Goal: Contribute content: Contribute content

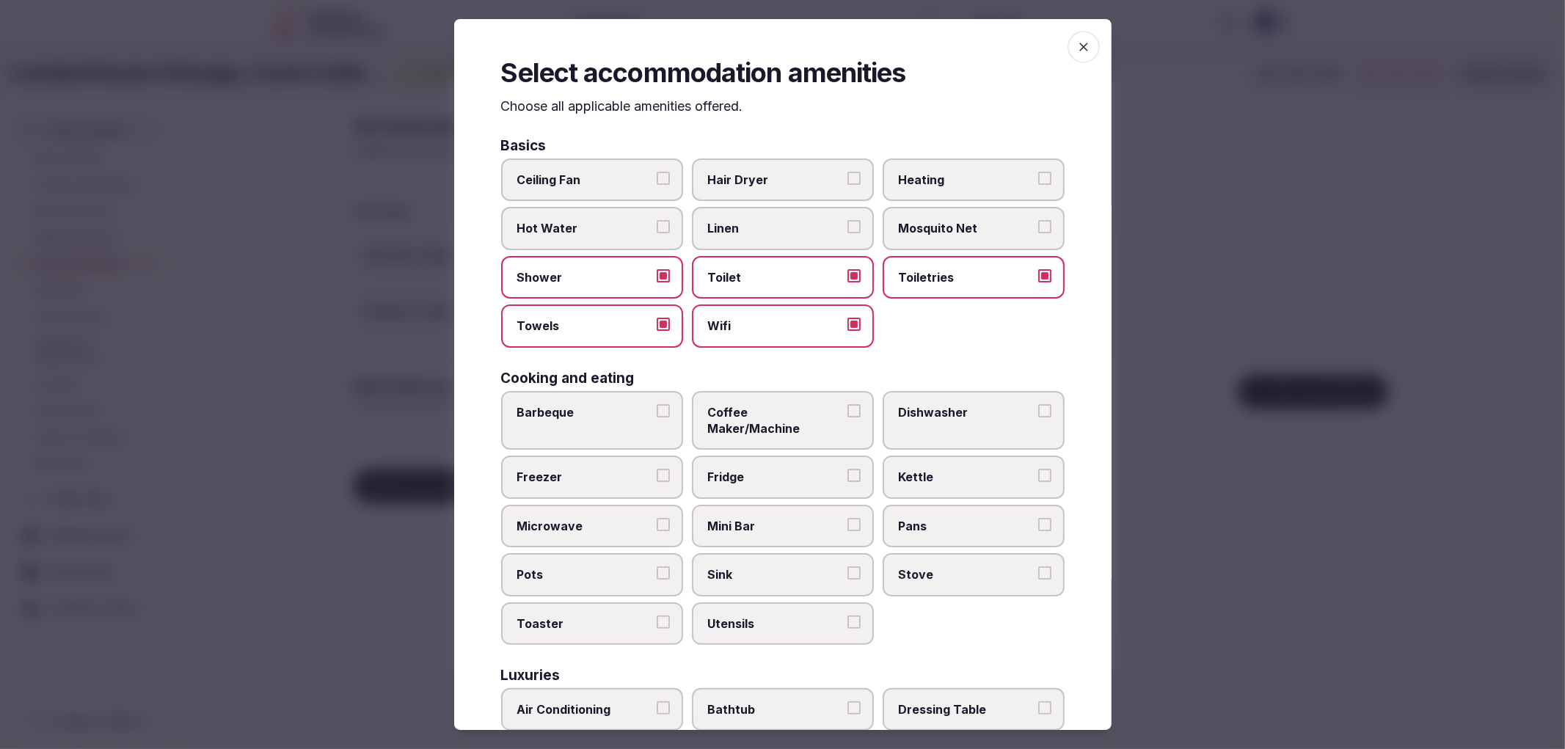
click at [355, 179] on div at bounding box center [782, 374] width 1565 height 749
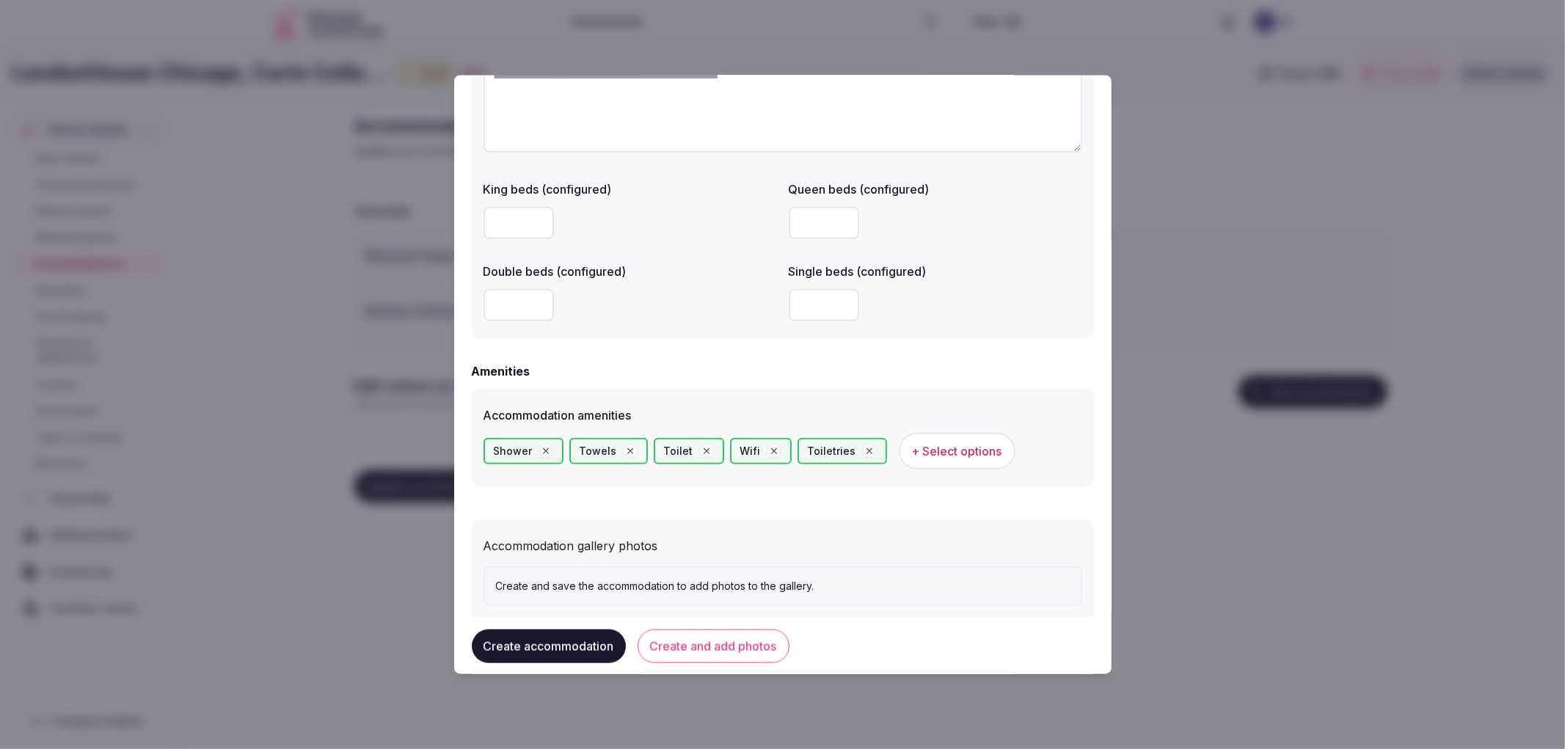
click at [704, 636] on button "Create and add photos" at bounding box center [714, 646] width 152 height 34
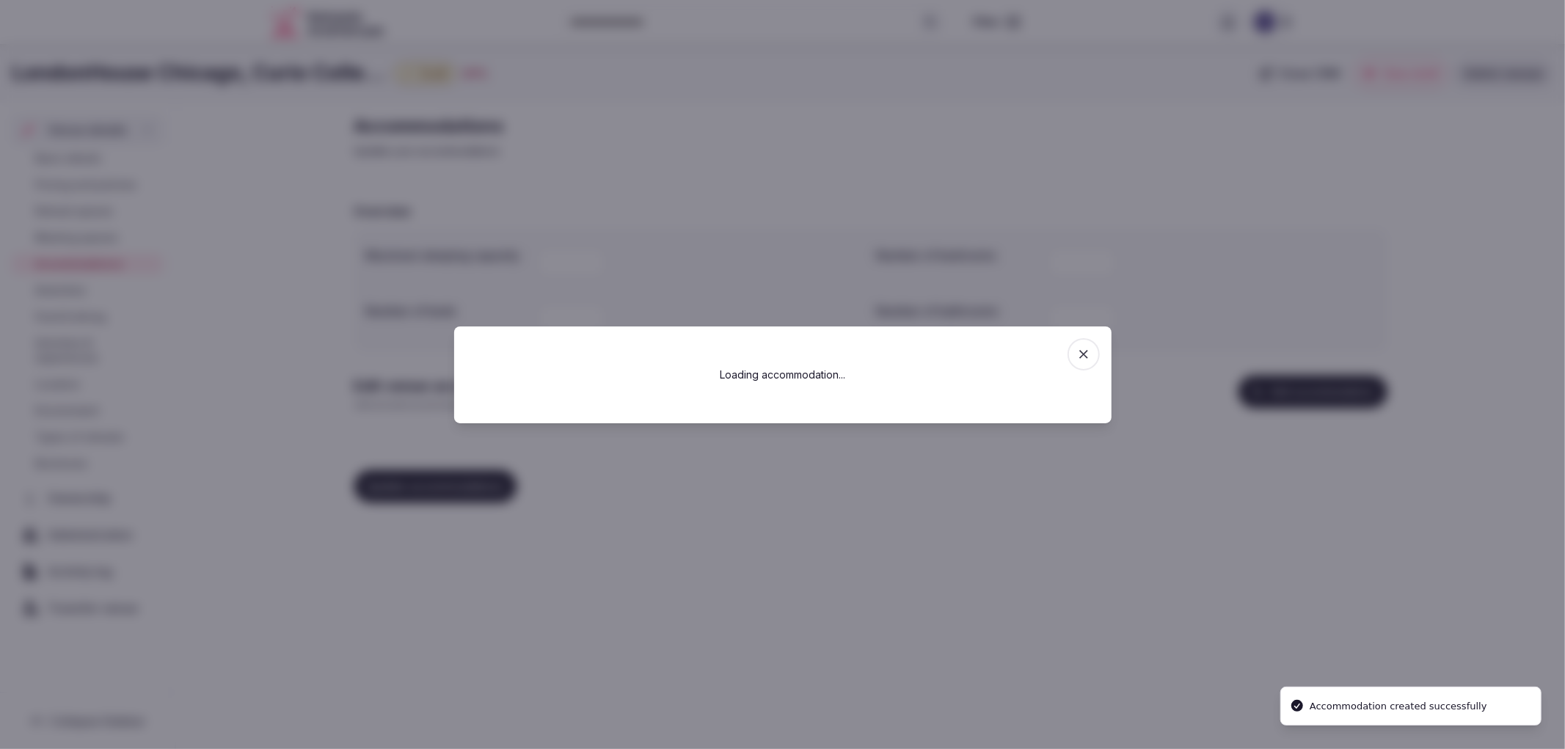
click at [324, 523] on div at bounding box center [782, 374] width 1565 height 749
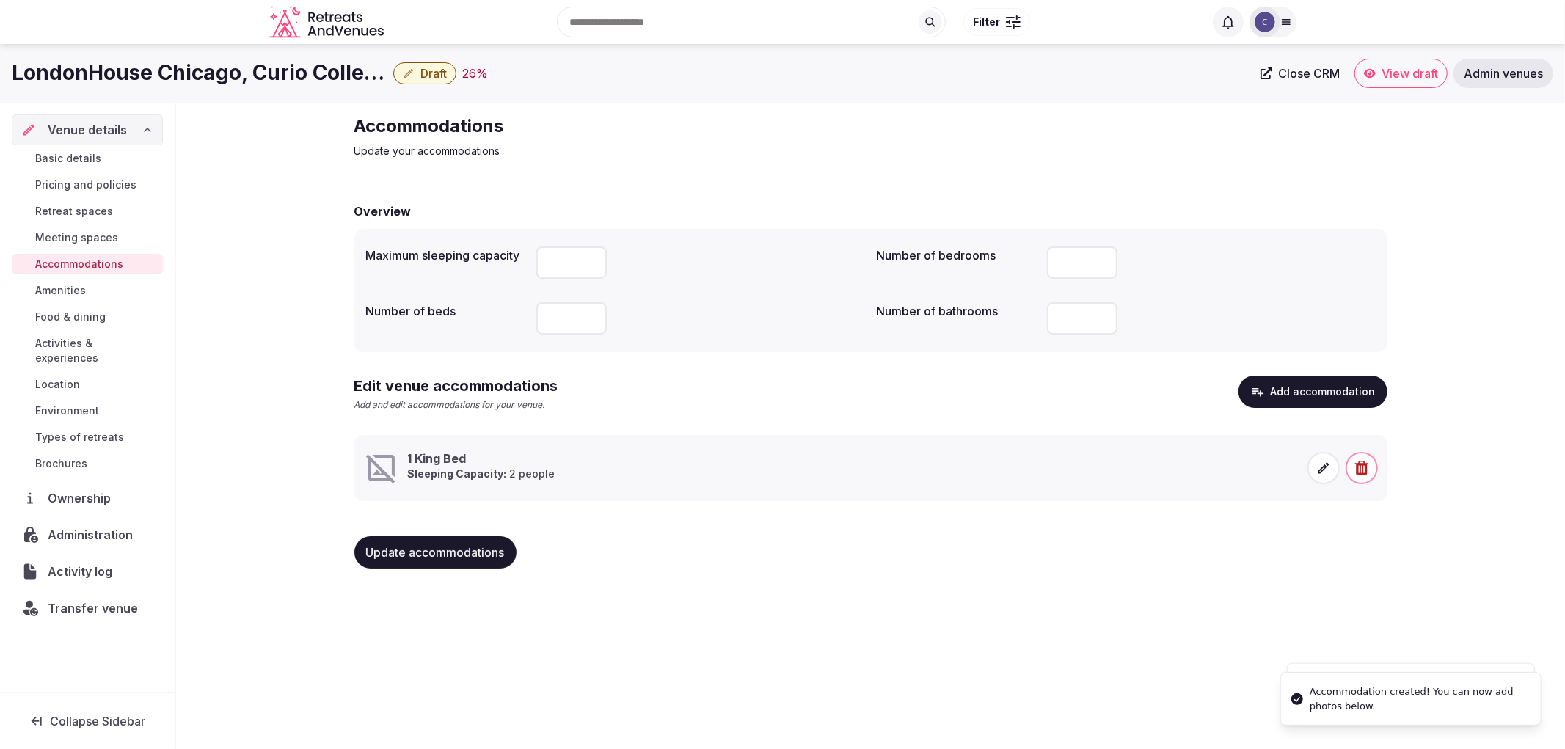
click at [252, 68] on h1 "LondonHouse Chicago, Curio Collection by [PERSON_NAME]" at bounding box center [200, 73] width 376 height 29
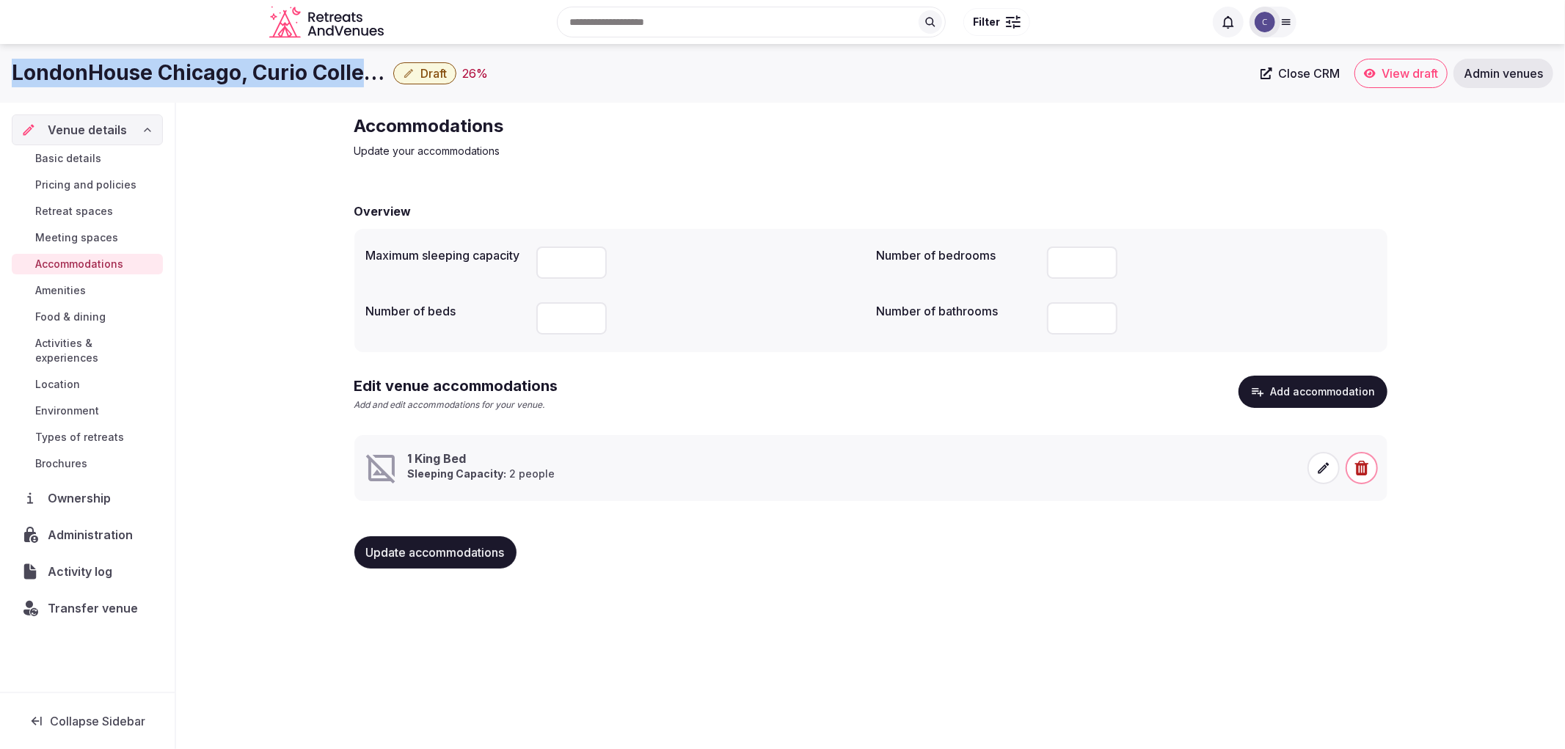
copy div "LondonHouse Chicago, Curio Collection by [PERSON_NAME]"
click at [543, 437] on li "1 King Bed Sleeping Capacity: 2 people" at bounding box center [870, 468] width 1033 height 66
click at [1315, 464] on span at bounding box center [1324, 468] width 32 height 32
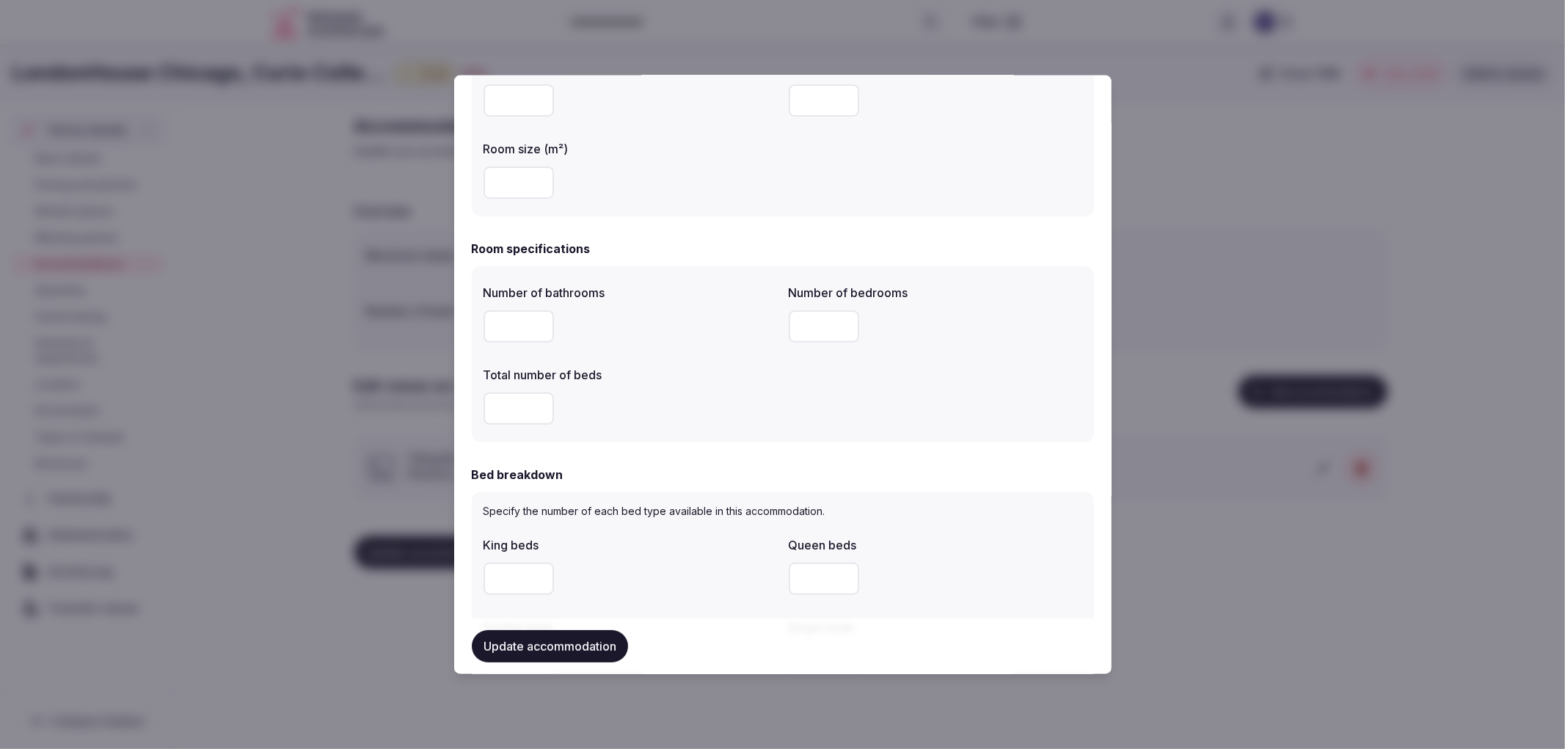
scroll to position [652, 0]
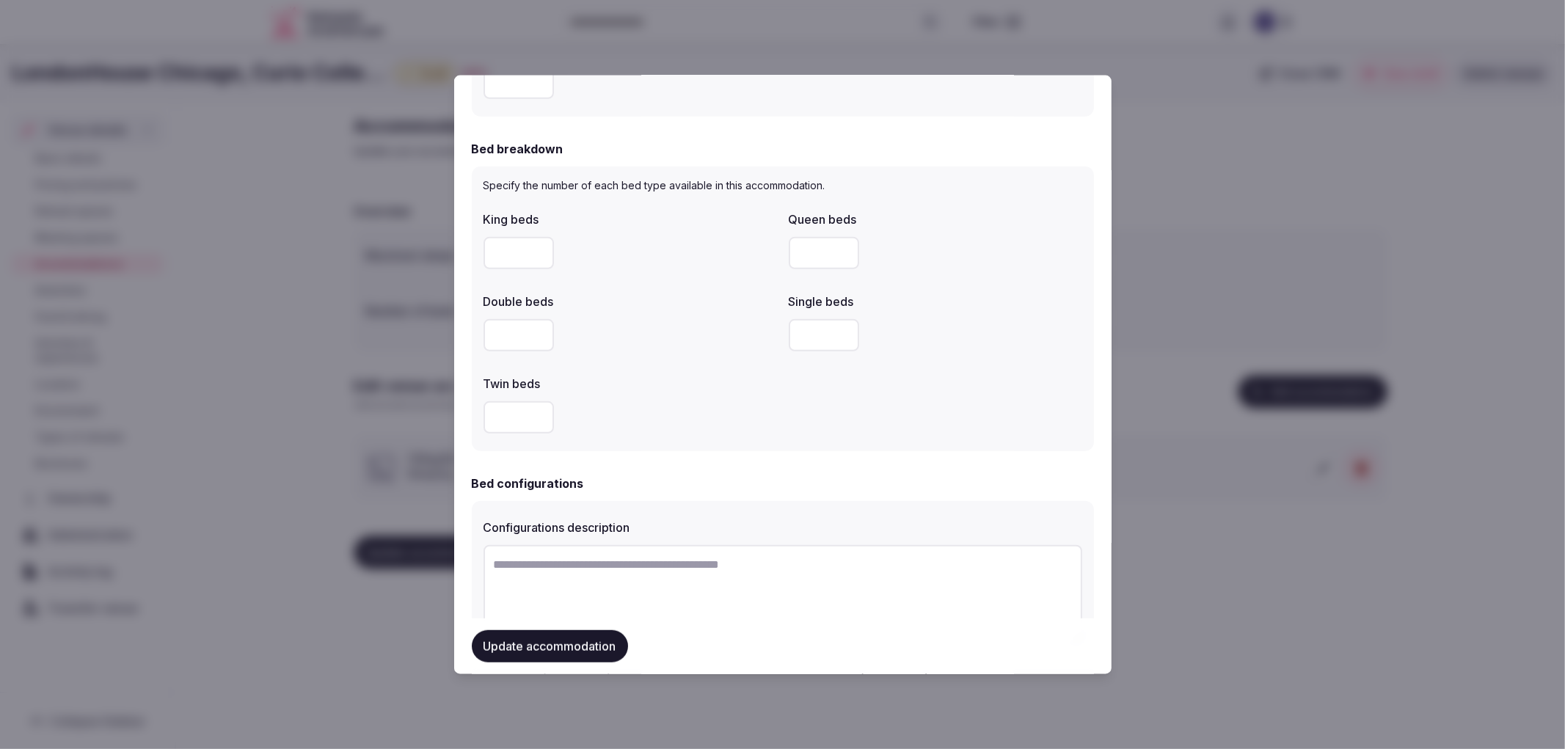
click at [514, 267] on input "number" at bounding box center [519, 252] width 70 height 32
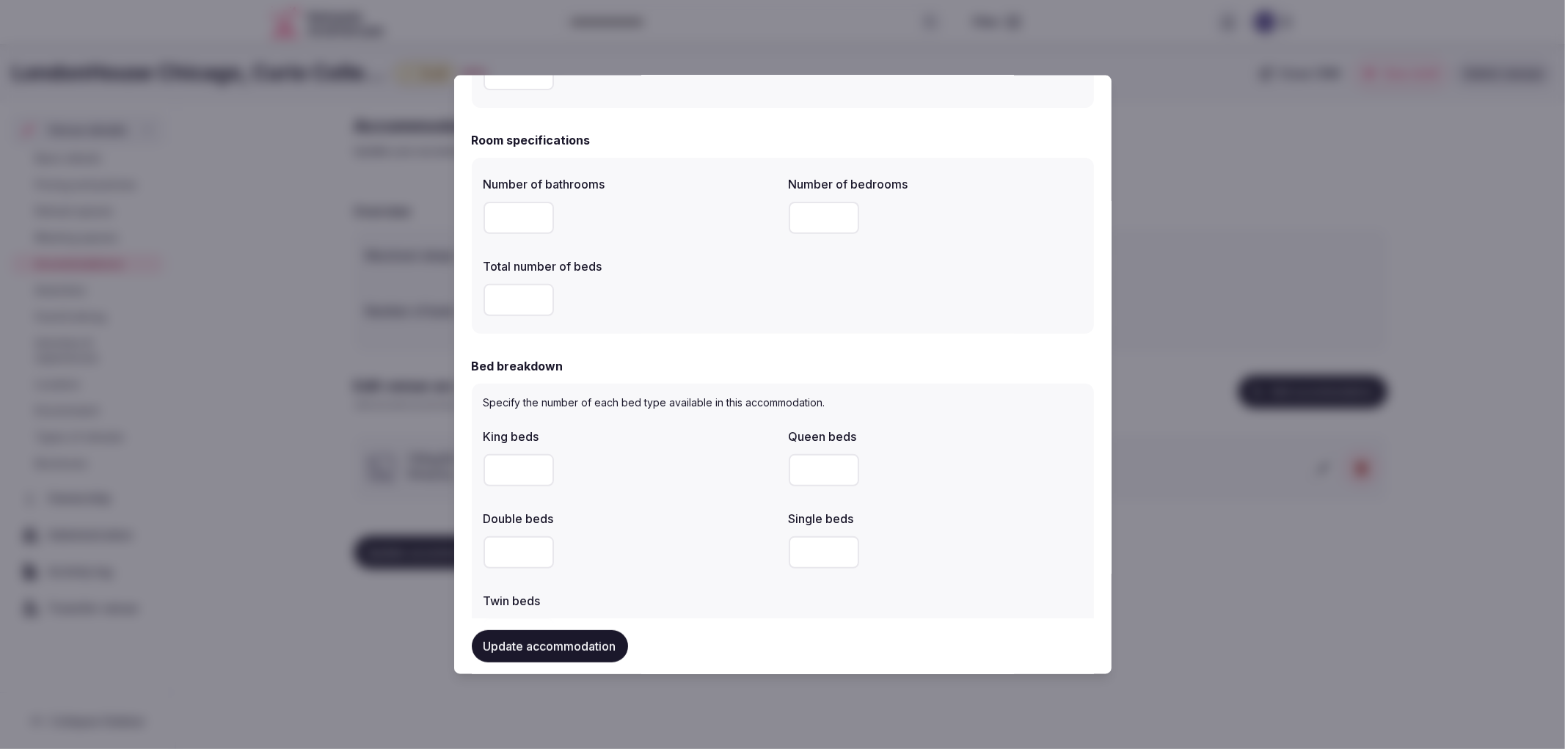
scroll to position [407, 0]
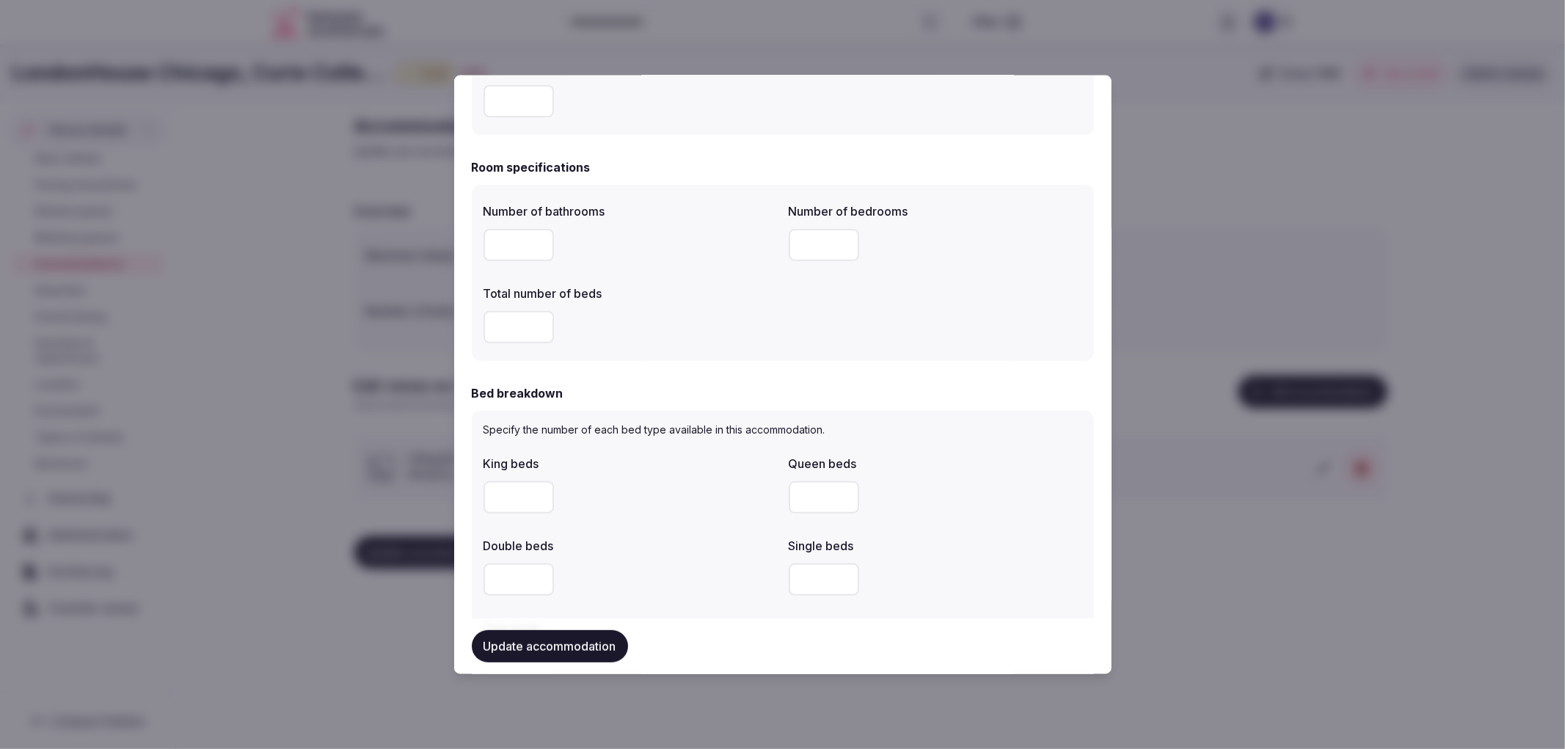
type input "*"
click at [506, 246] on input "number" at bounding box center [519, 244] width 70 height 32
click at [808, 243] on input "number" at bounding box center [824, 244] width 70 height 32
type input "*"
click at [511, 324] on input "number" at bounding box center [519, 326] width 70 height 32
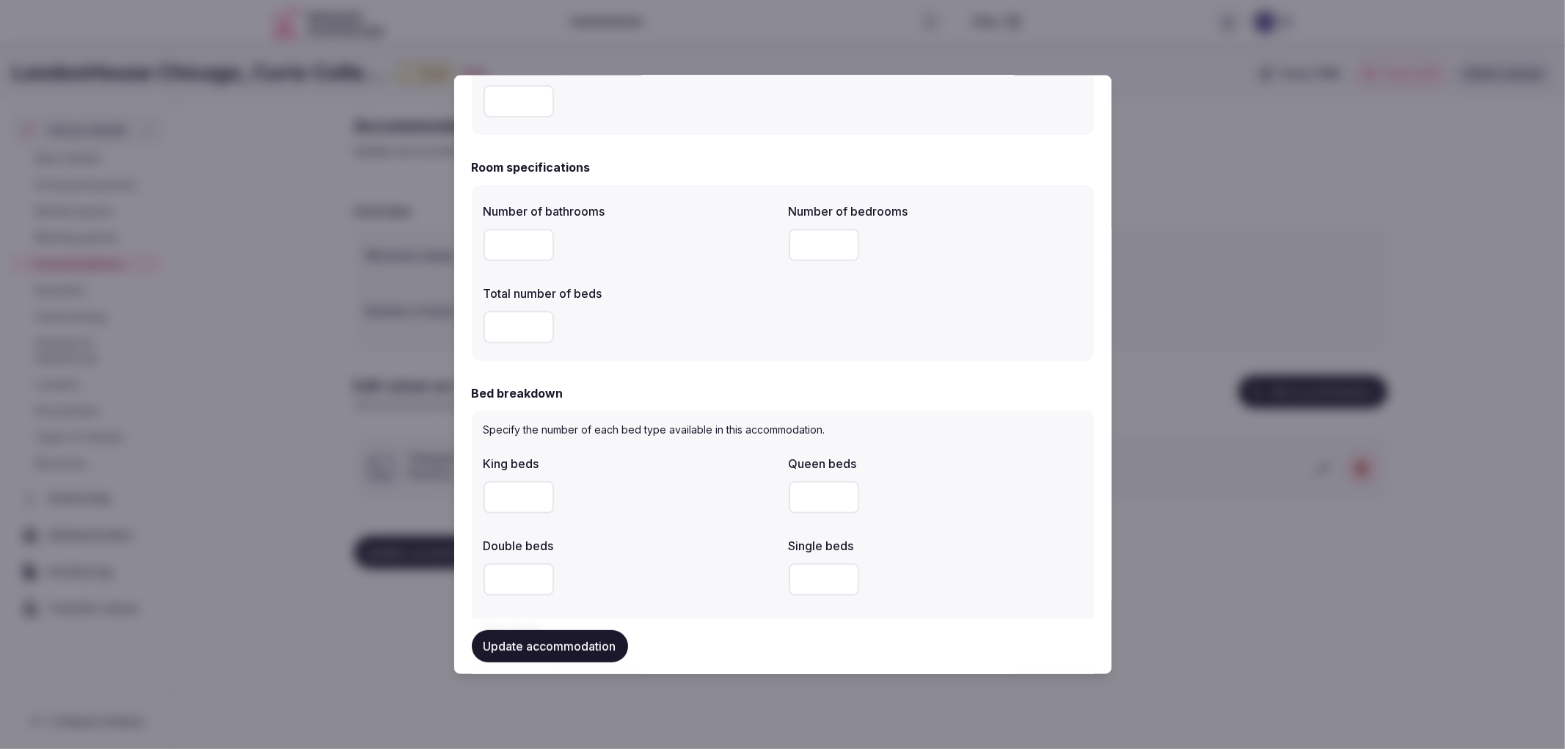
click at [514, 340] on input "number" at bounding box center [519, 326] width 70 height 32
type input "*"
click at [501, 242] on input "number" at bounding box center [519, 244] width 70 height 32
click at [496, 238] on input "number" at bounding box center [519, 244] width 70 height 32
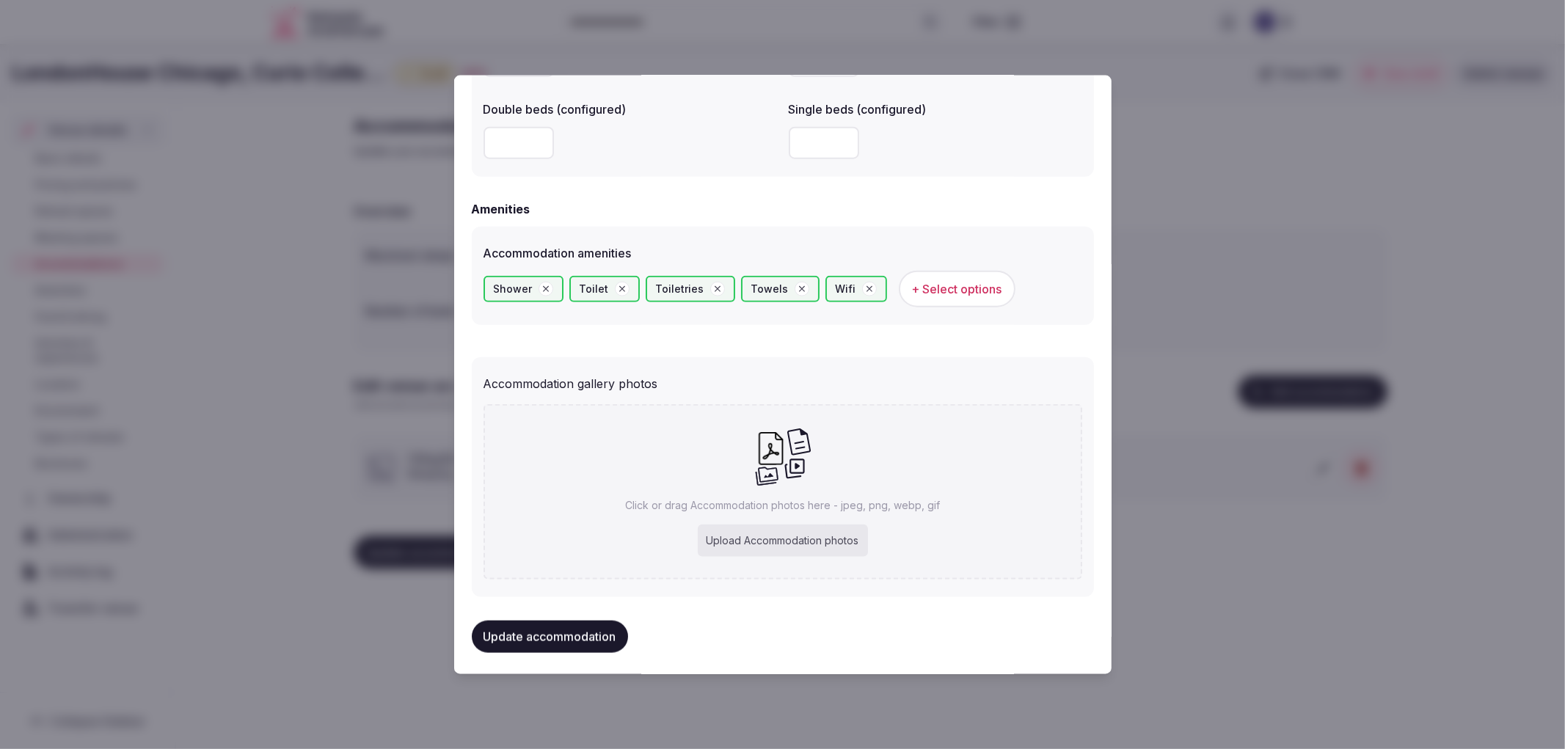
scroll to position [1308, 0]
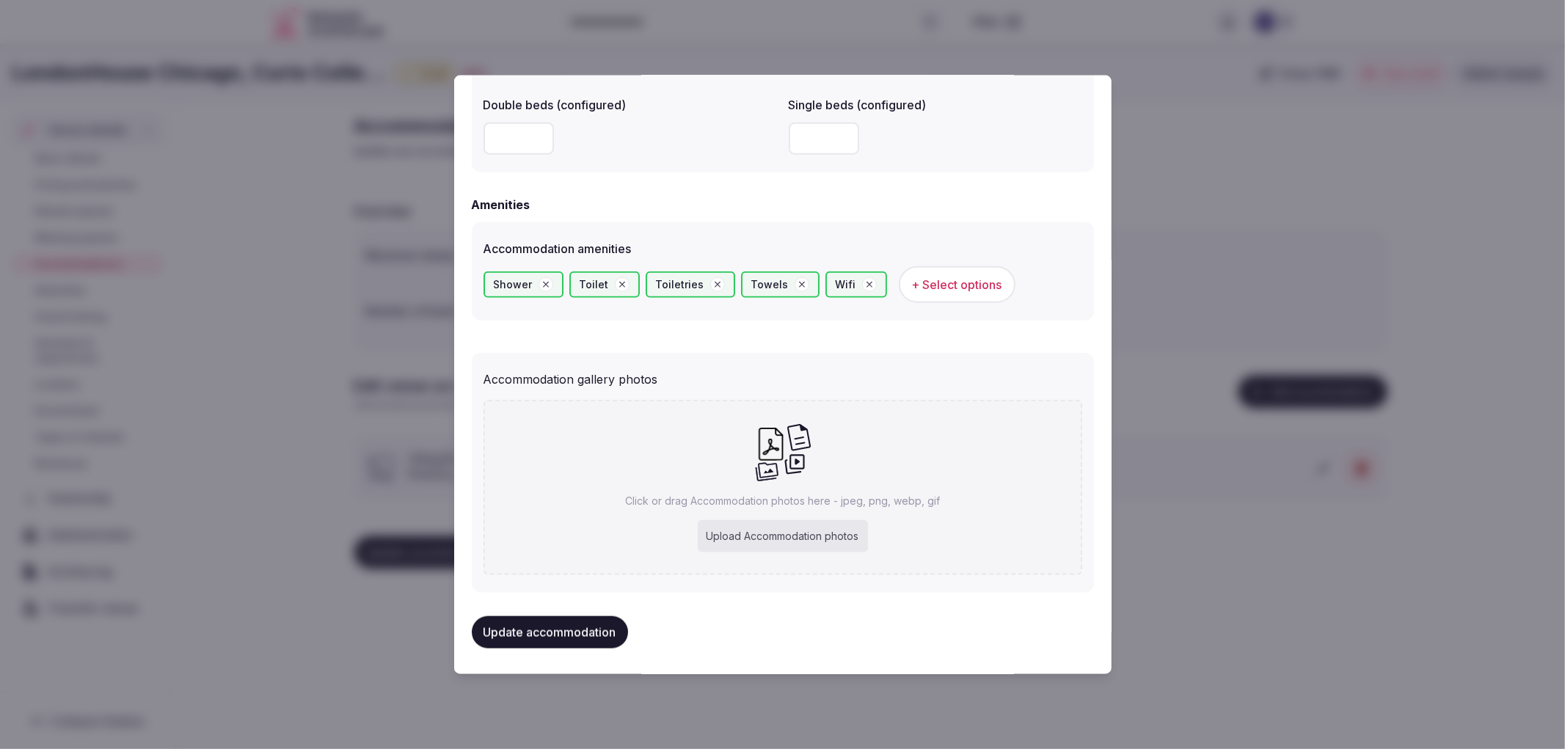
type input "*"
click at [853, 449] on div "Click or drag Accommodation photos here - jpeg, png, webp, gif Upload Accommoda…" at bounding box center [783, 487] width 599 height 175
type input "**********"
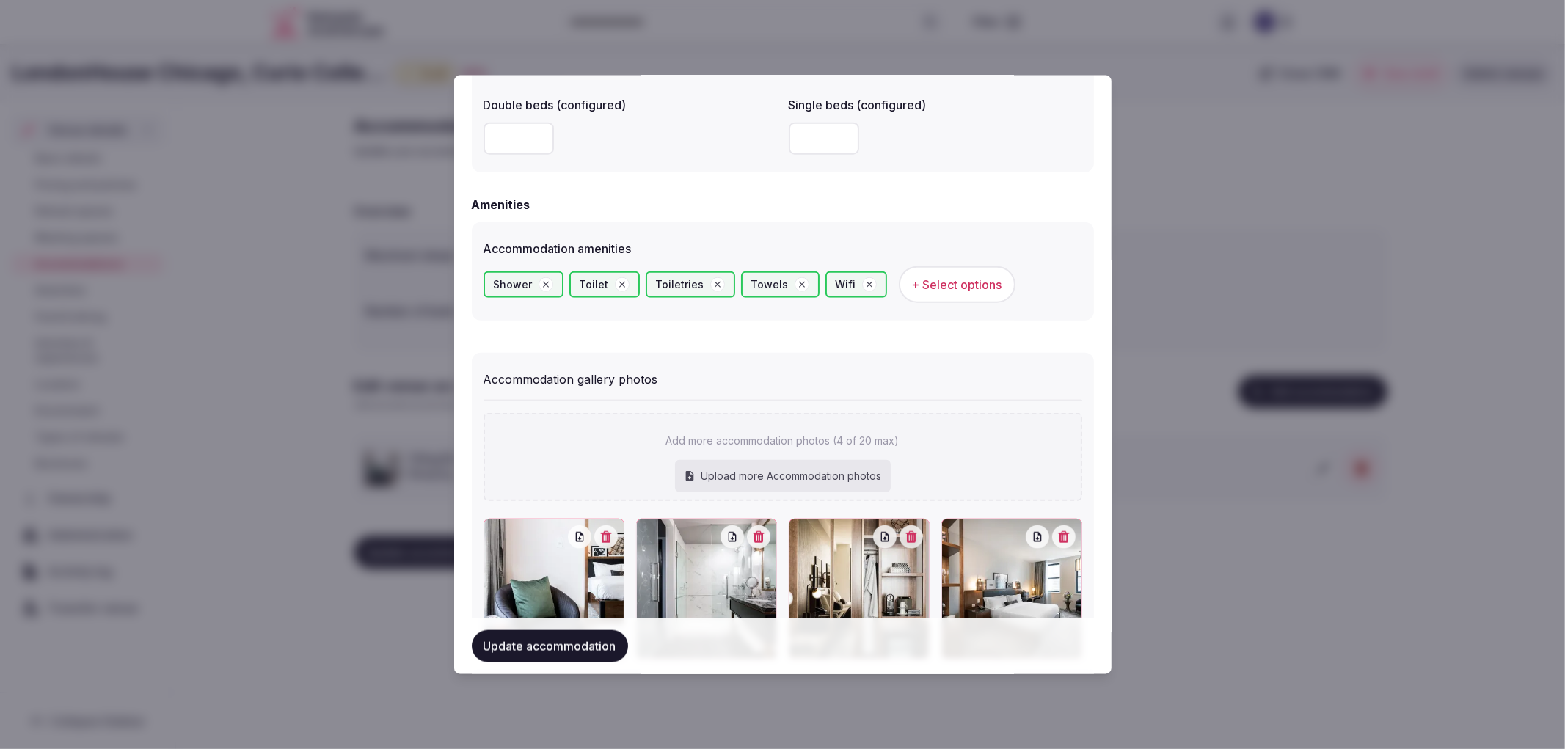
click at [912, 279] on span "+ Select options" at bounding box center [957, 284] width 90 height 16
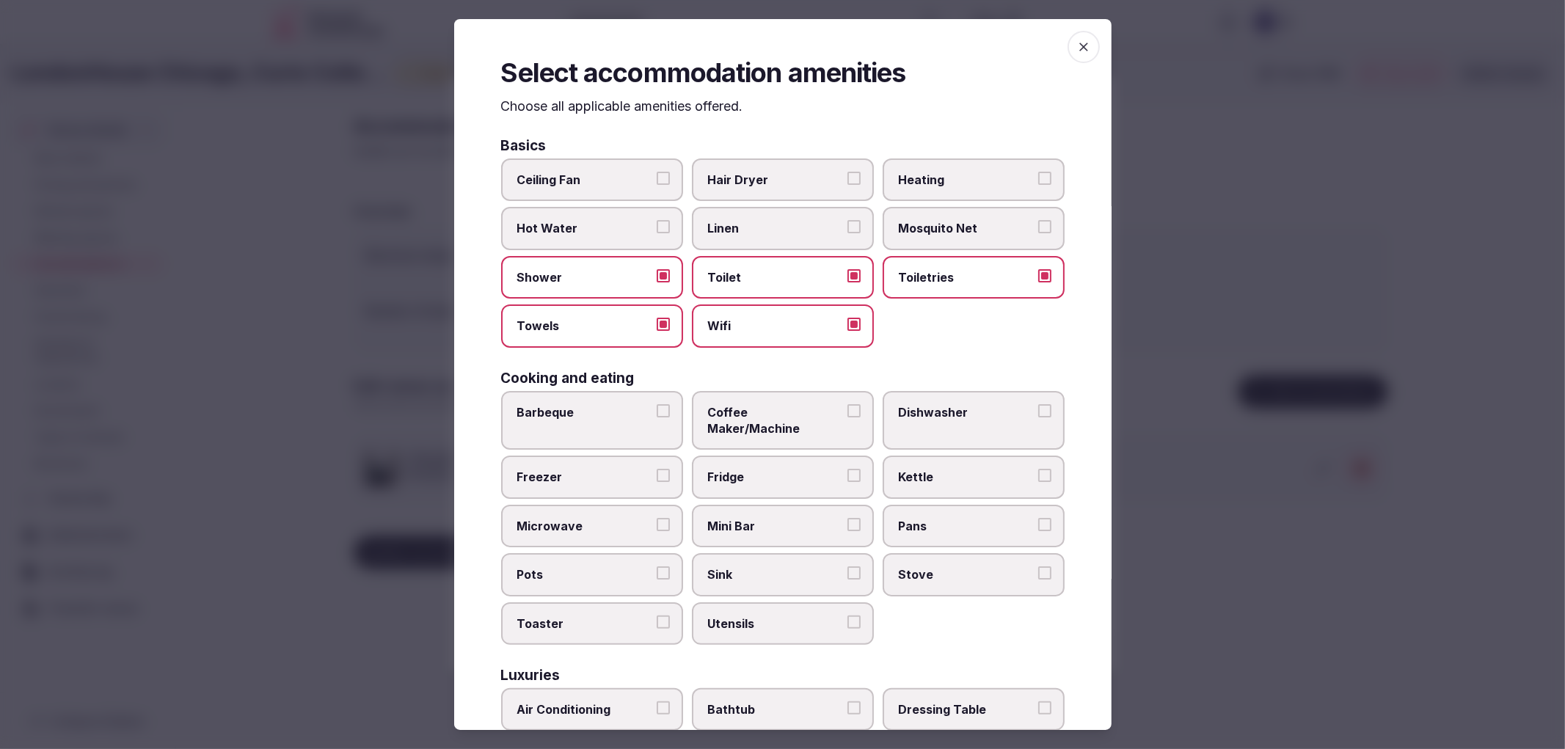
click at [803, 199] on label "Hair Dryer" at bounding box center [783, 179] width 182 height 43
click at [847, 185] on button "Hair Dryer" at bounding box center [853, 178] width 13 height 13
click at [781, 420] on label "Coffee Maker/Machine" at bounding box center [783, 420] width 182 height 59
click at [847, 417] on button "Coffee Maker/Machine" at bounding box center [853, 410] width 13 height 13
click at [787, 469] on span "Fridge" at bounding box center [775, 477] width 135 height 16
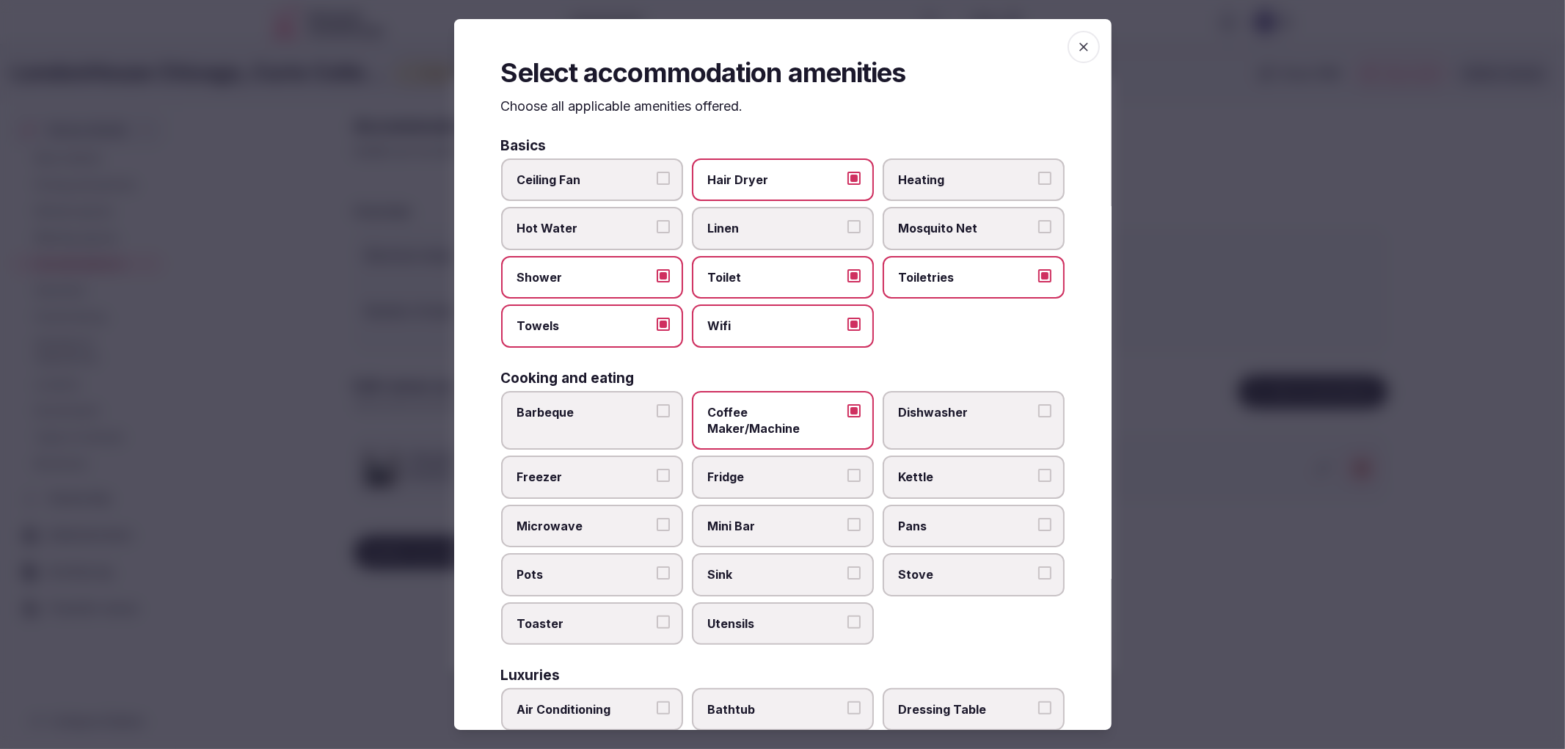
click at [847, 469] on button "Fridge" at bounding box center [853, 475] width 13 height 13
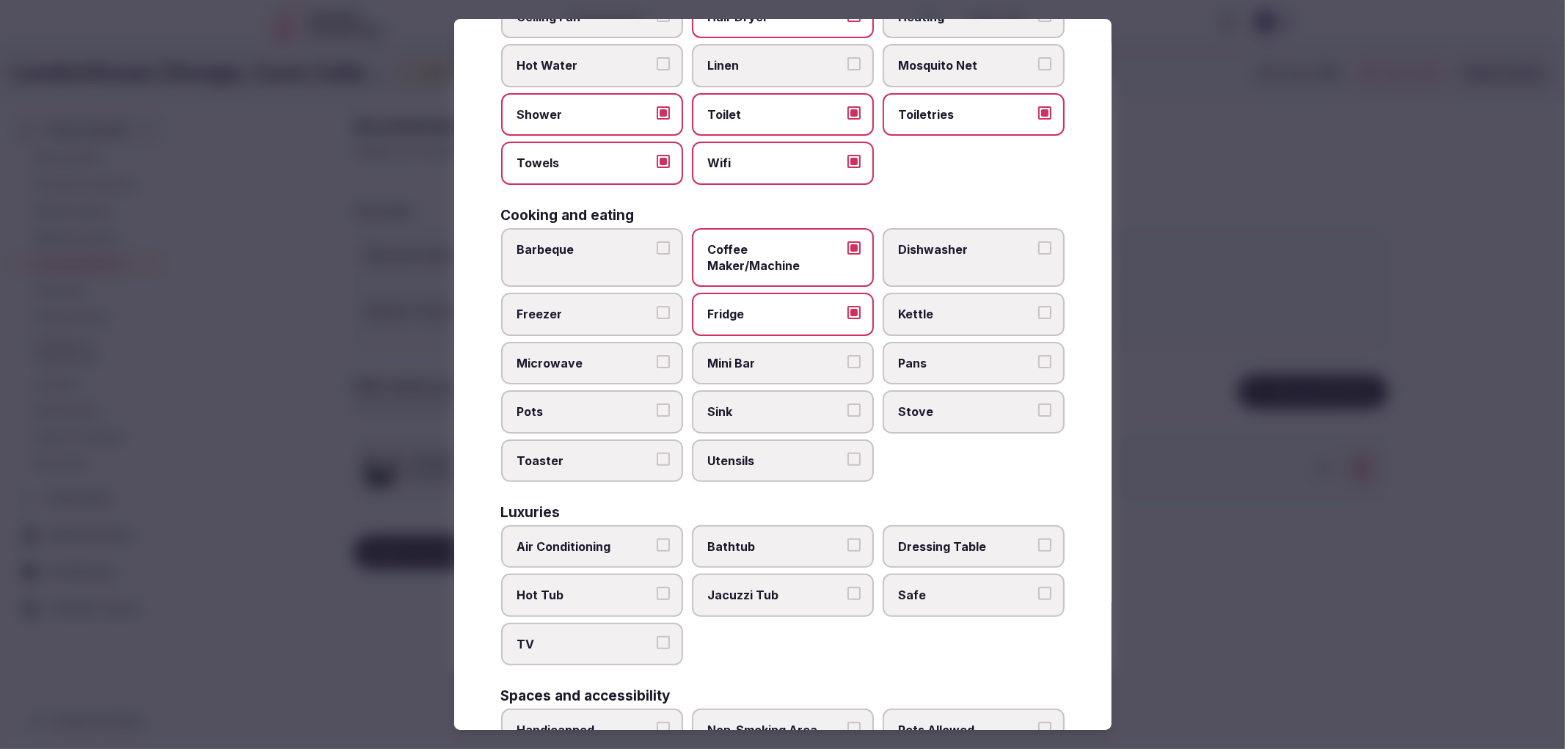
click at [621, 525] on label "Air Conditioning" at bounding box center [592, 546] width 182 height 43
click at [657, 539] on button "Air Conditioning" at bounding box center [663, 545] width 13 height 13
drag, startPoint x: 624, startPoint y: 613, endPoint x: 578, endPoint y: 448, distance: 171.4
click at [624, 636] on span "TV" at bounding box center [584, 644] width 135 height 16
click at [657, 636] on button "TV" at bounding box center [663, 642] width 13 height 13
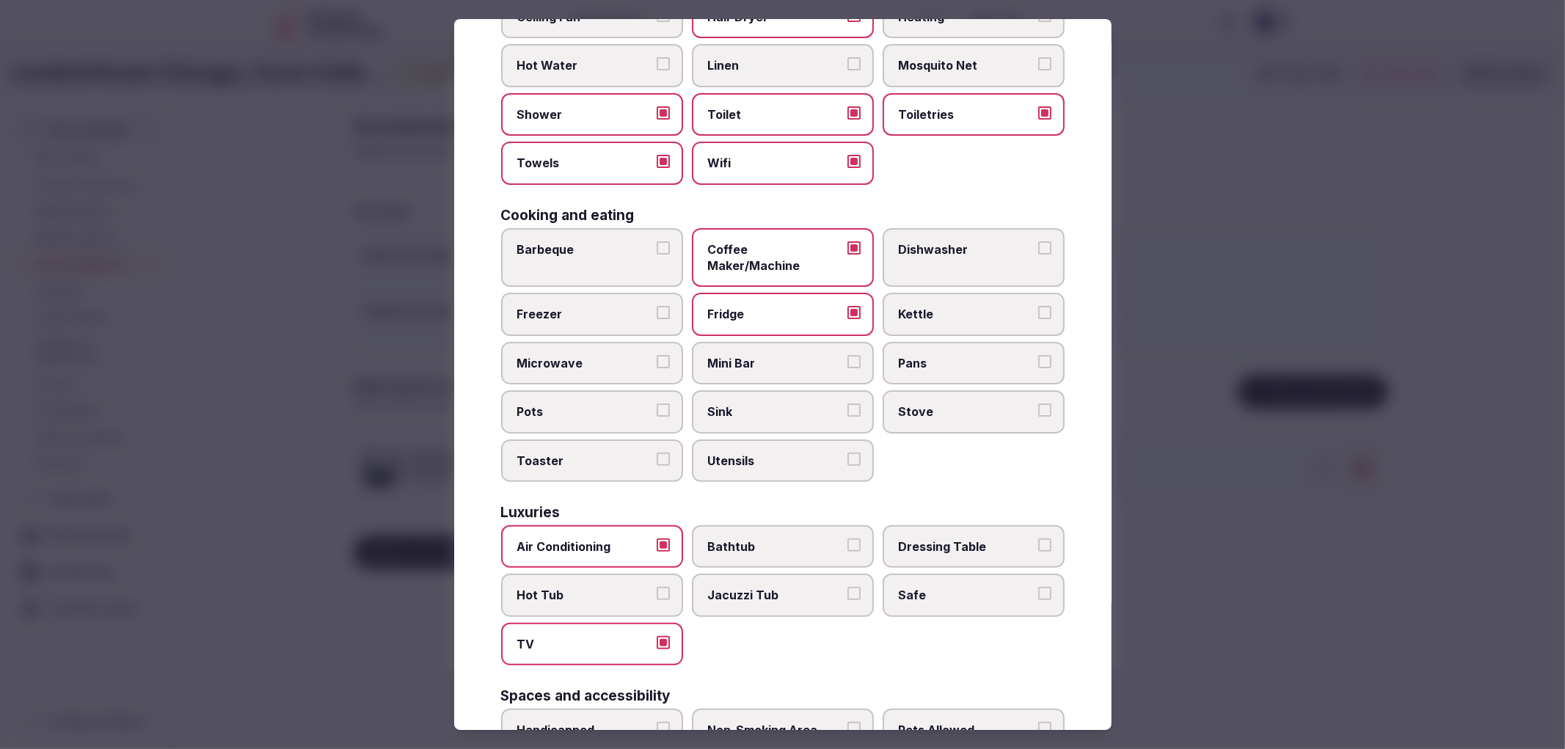
click at [952, 587] on span "Safe" at bounding box center [966, 595] width 135 height 16
click at [1038, 587] on button "Safe" at bounding box center [1044, 593] width 13 height 13
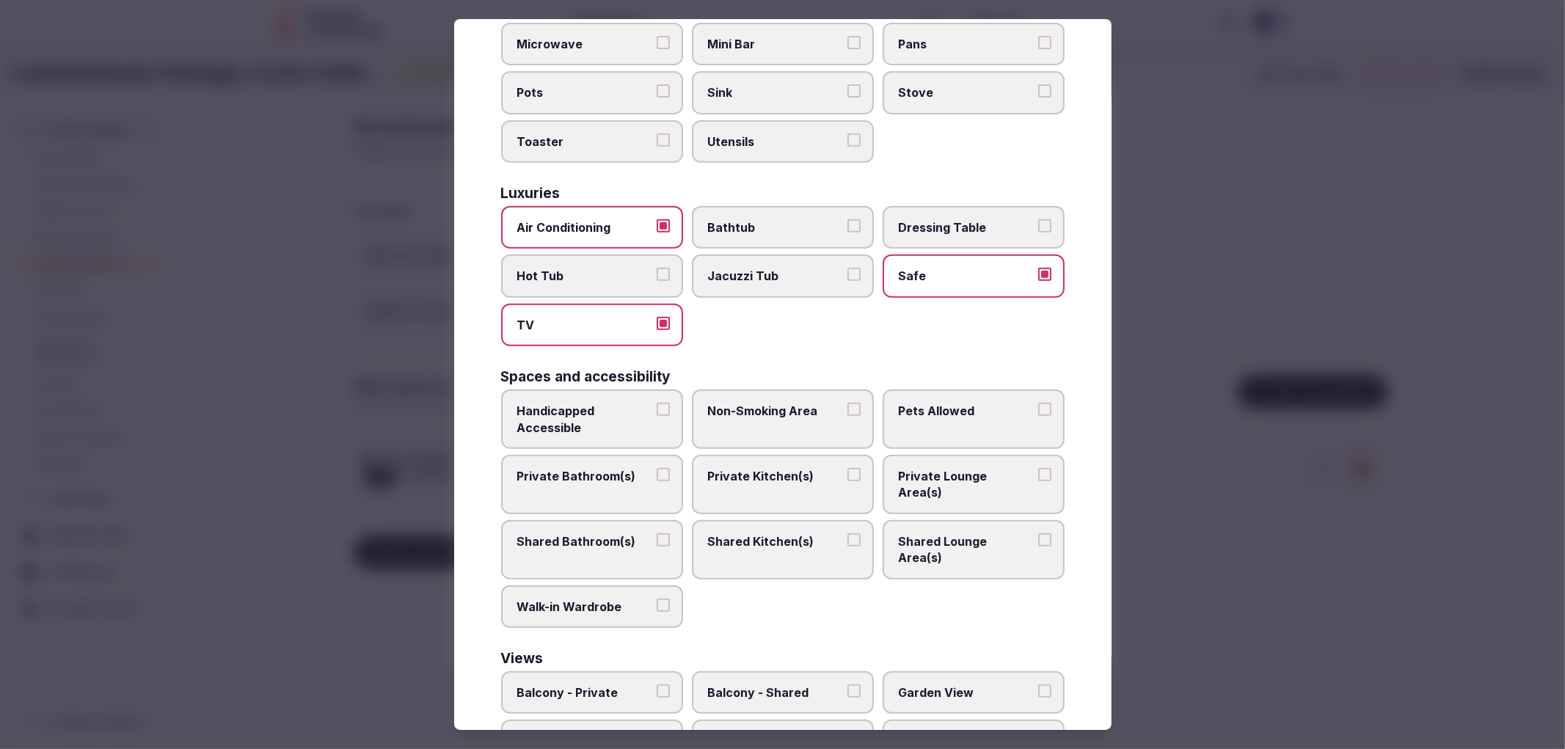
scroll to position [523, 0]
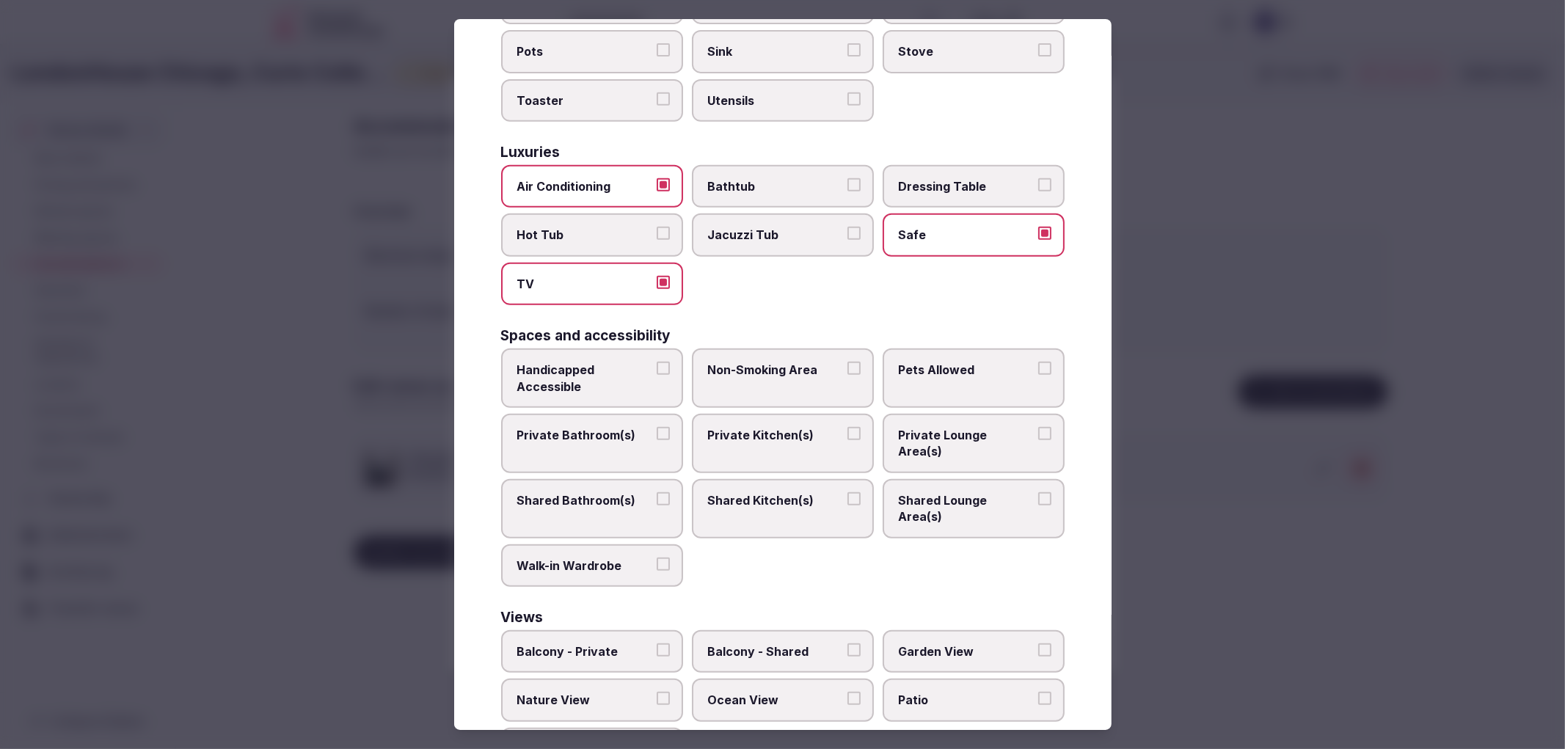
drag, startPoint x: 578, startPoint y: 400, endPoint x: 582, endPoint y: 393, distance: 7.6
click at [580, 427] on span "Private Bathroom(s)" at bounding box center [584, 435] width 135 height 16
click at [657, 427] on button "Private Bathroom(s)" at bounding box center [663, 433] width 13 height 13
click at [608, 362] on span "Handicapped Accessible" at bounding box center [584, 378] width 135 height 33
click at [657, 362] on button "Handicapped Accessible" at bounding box center [663, 368] width 13 height 13
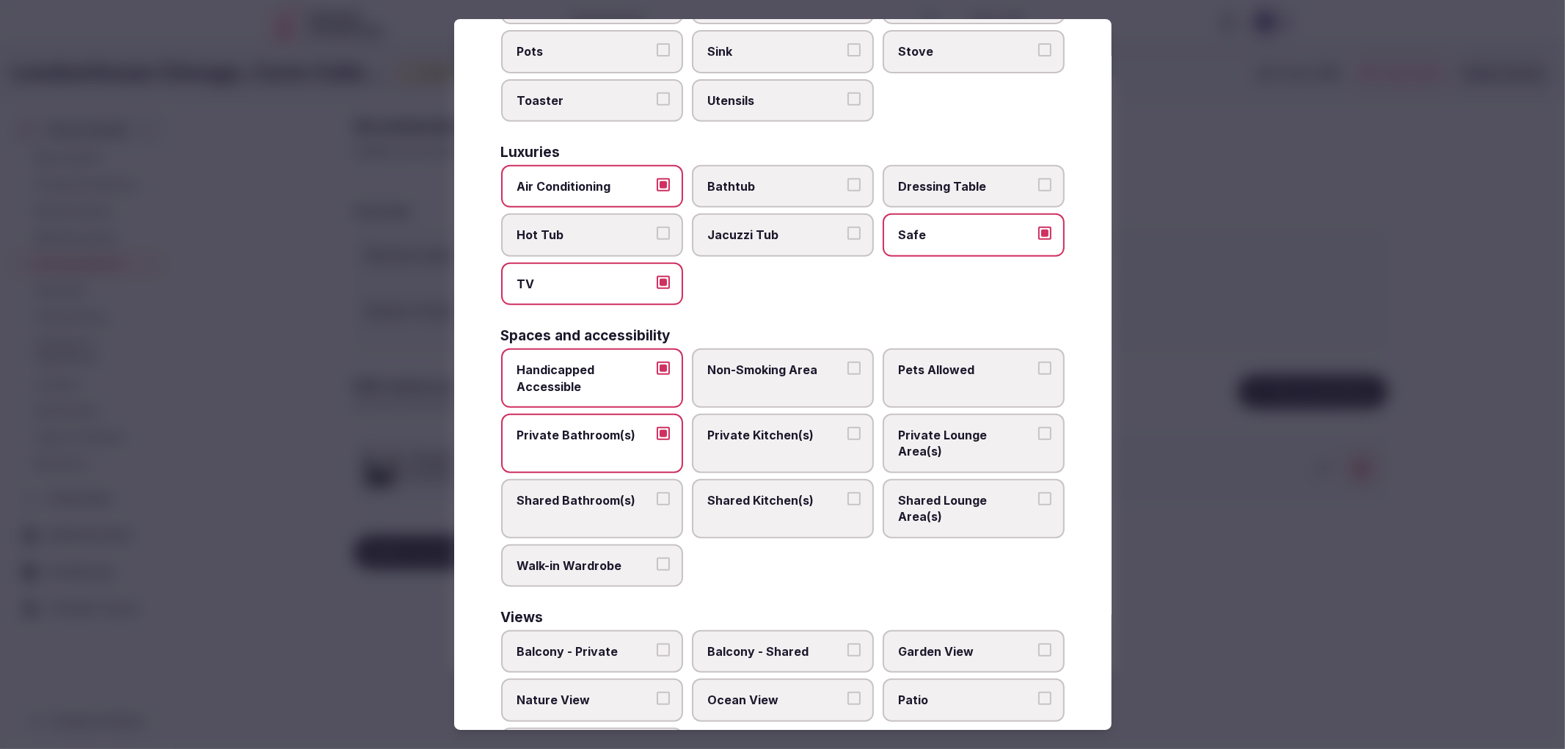
click at [708, 362] on span "Non-Smoking Area" at bounding box center [775, 370] width 135 height 16
click at [847, 362] on button "Non-Smoking Area" at bounding box center [853, 368] width 13 height 13
click at [1243, 441] on div at bounding box center [782, 374] width 1565 height 749
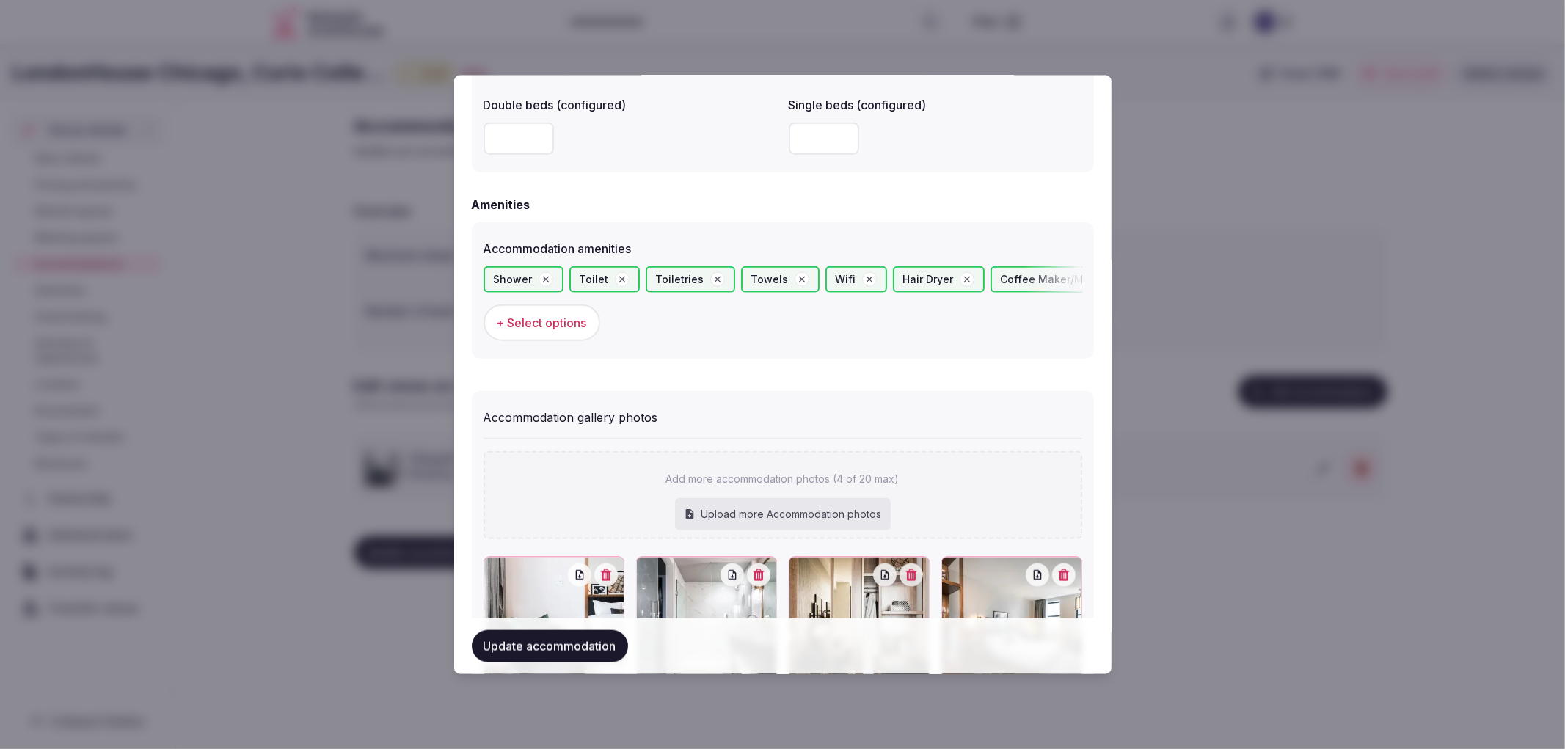
click at [584, 652] on button "Update accommodation" at bounding box center [550, 646] width 156 height 32
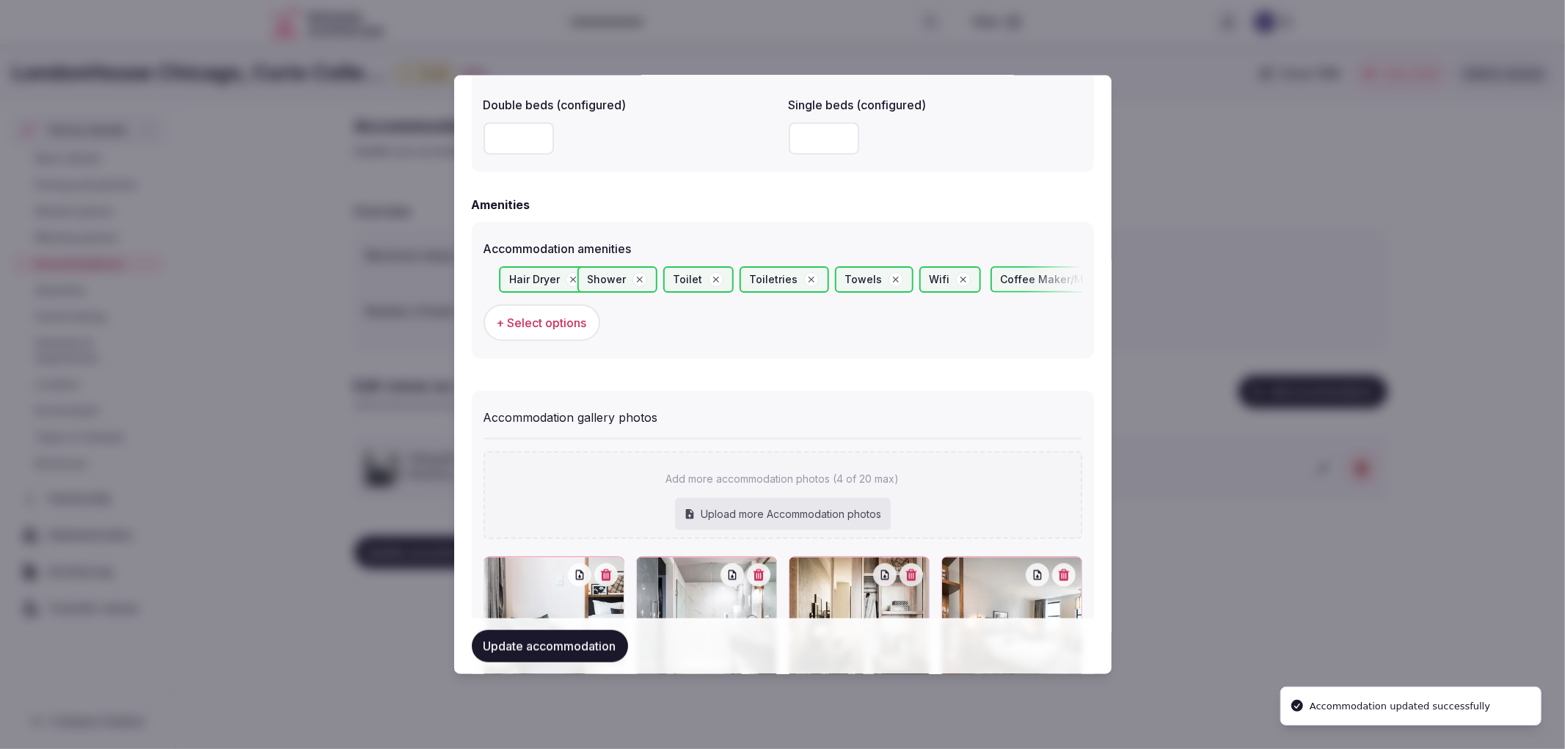
click at [584, 651] on button "Update accommodation" at bounding box center [550, 646] width 156 height 32
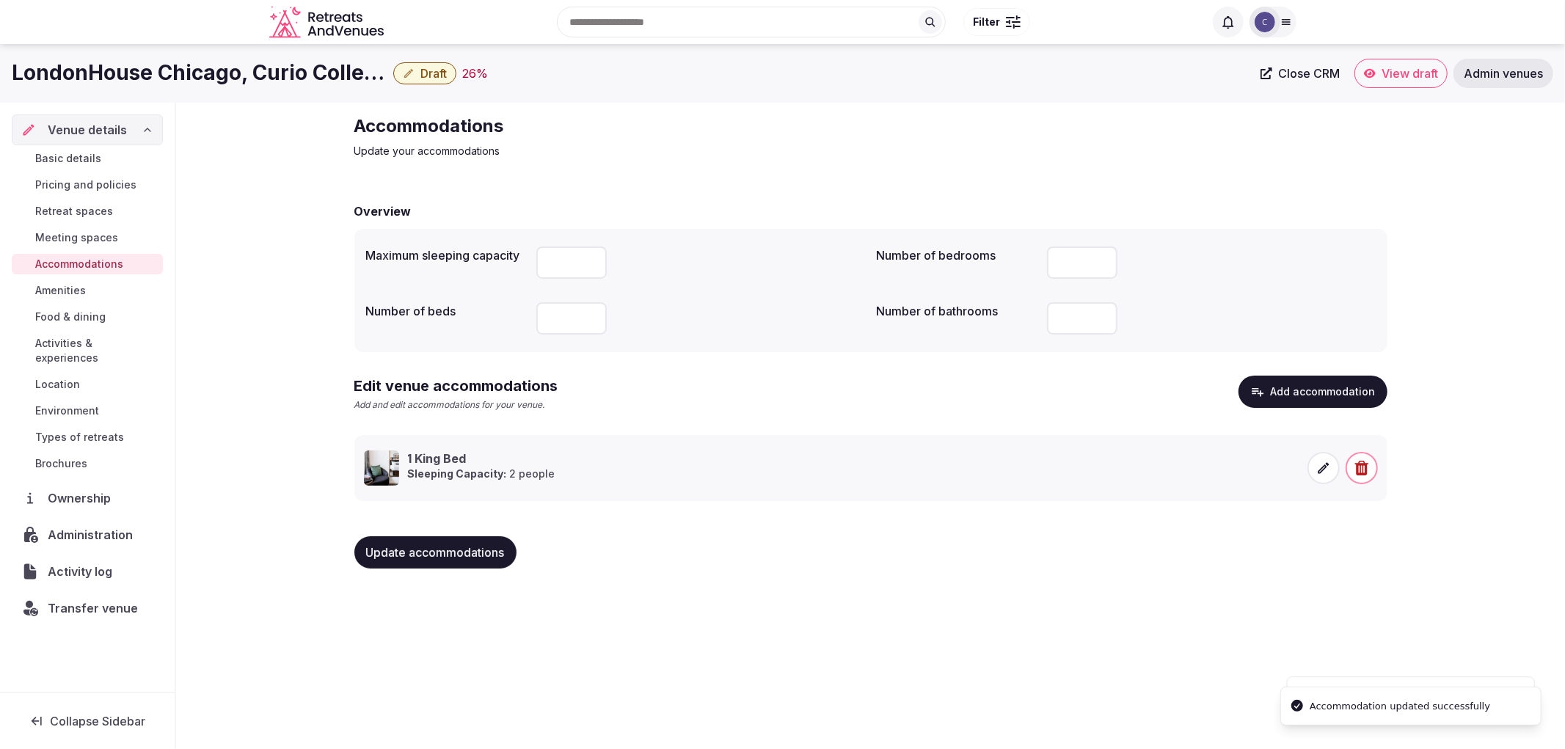
click at [470, 558] on span "Update accommodations" at bounding box center [435, 552] width 139 height 15
click at [94, 318] on span "Food & dining" at bounding box center [70, 317] width 70 height 15
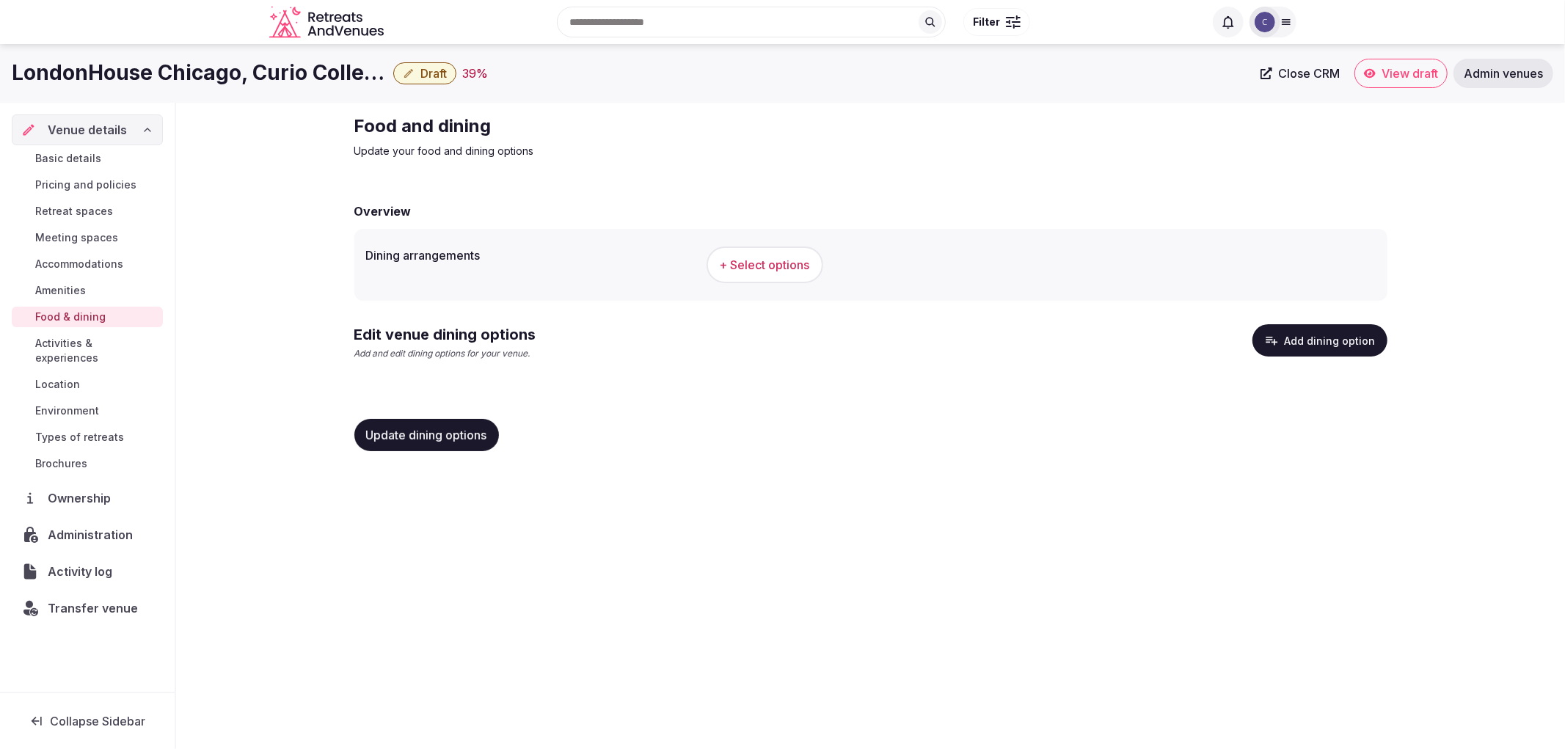
click at [787, 247] on button "+ Select options" at bounding box center [765, 265] width 117 height 37
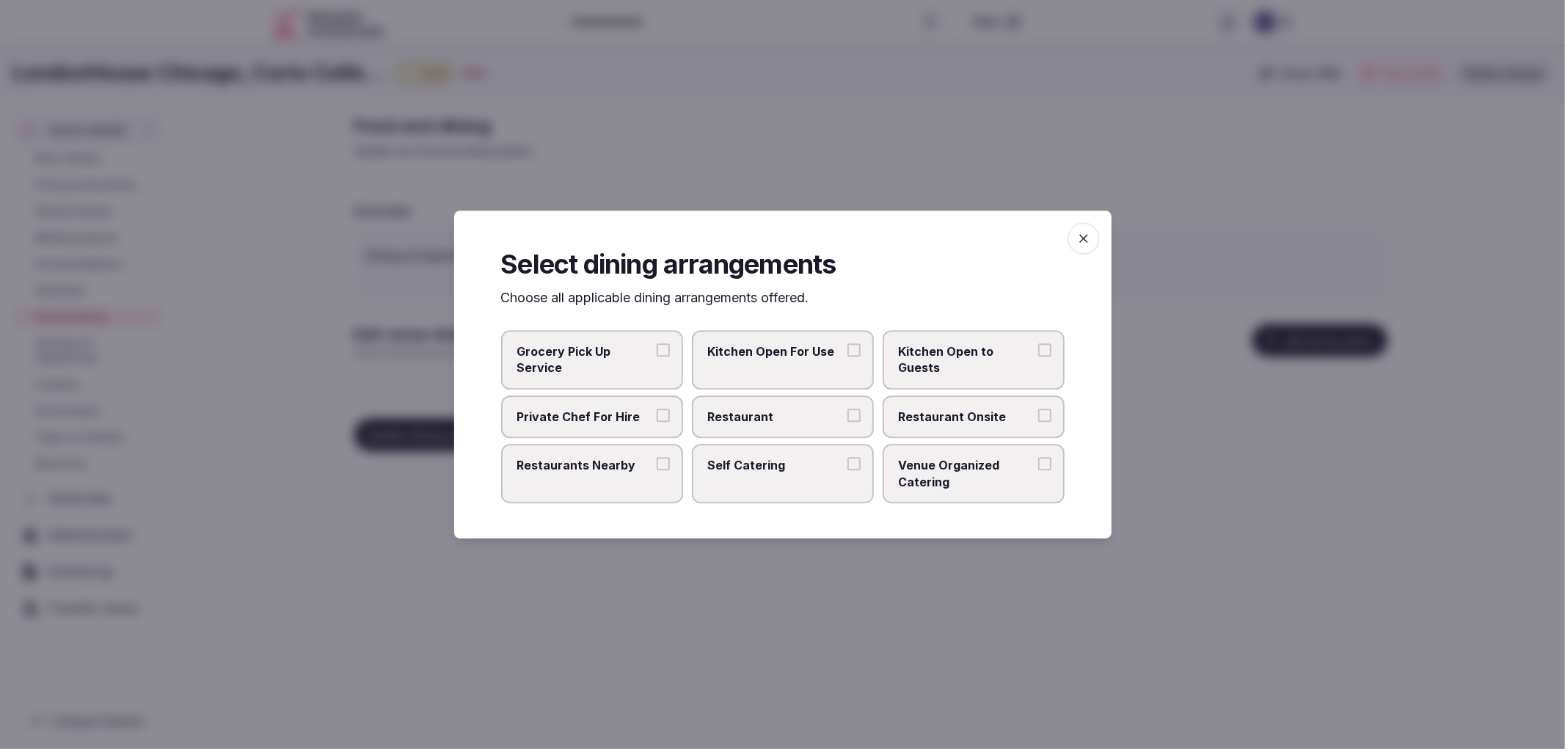
click at [816, 401] on label "Restaurant" at bounding box center [783, 416] width 182 height 43
click at [847, 409] on button "Restaurant" at bounding box center [853, 415] width 13 height 13
click at [892, 406] on label "Restaurant Onsite" at bounding box center [974, 416] width 182 height 43
click at [1038, 409] on button "Restaurant Onsite" at bounding box center [1044, 415] width 13 height 13
click at [1073, 230] on span "button" at bounding box center [1084, 238] width 32 height 32
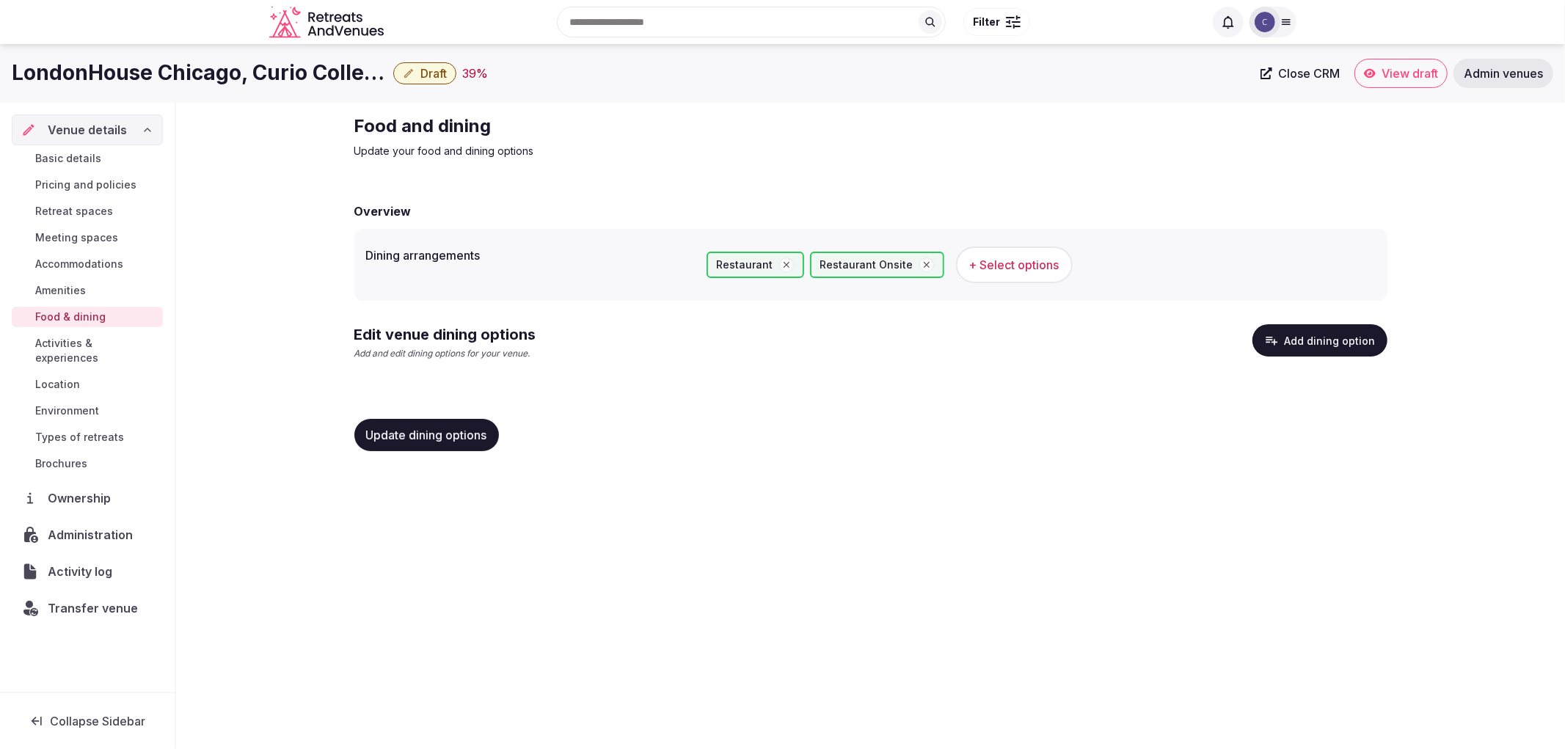
click at [423, 428] on span "Update dining options" at bounding box center [426, 435] width 121 height 15
click at [415, 423] on button "Update dining options" at bounding box center [426, 435] width 145 height 32
click at [1319, 349] on button "Add dining option" at bounding box center [1319, 340] width 135 height 32
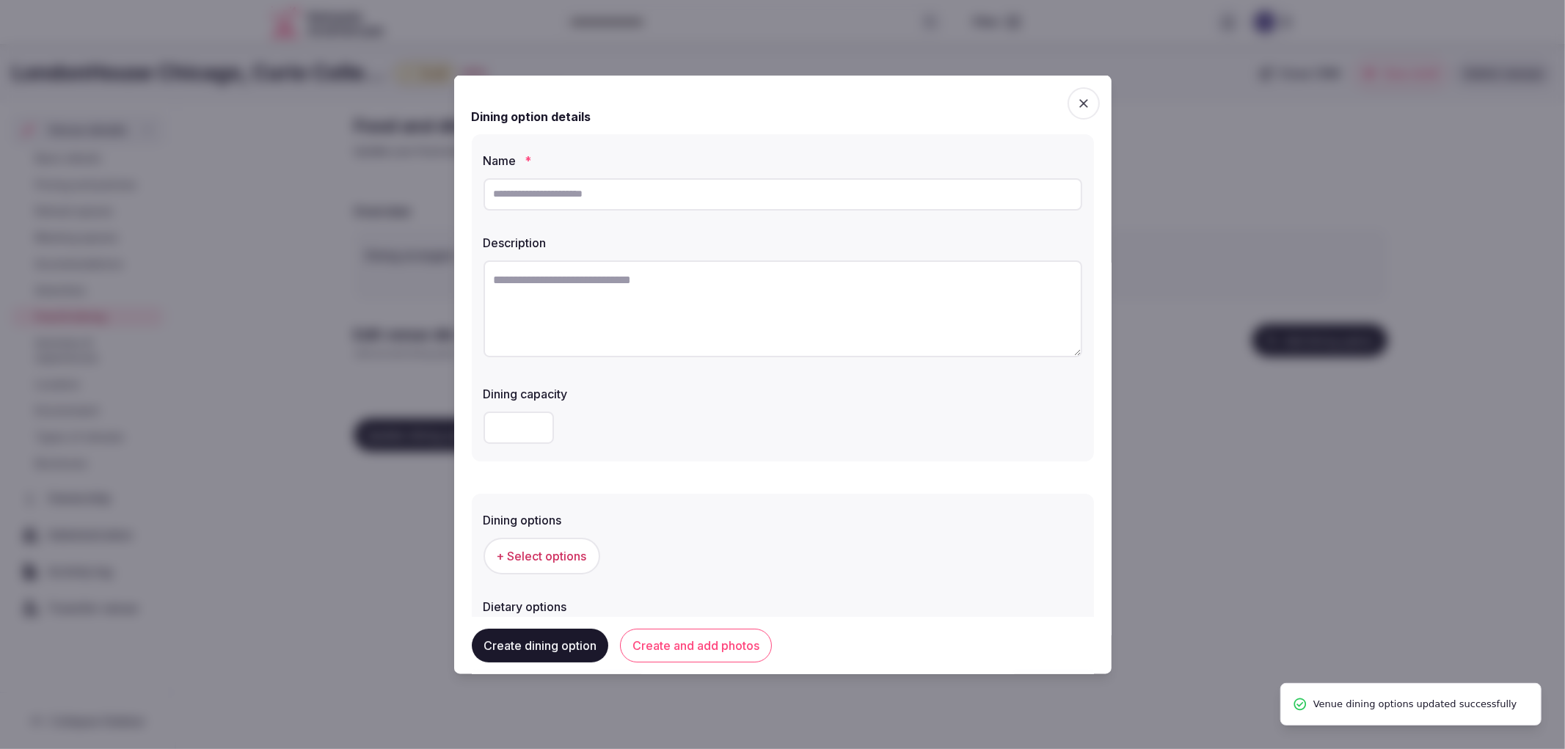
click at [740, 173] on div at bounding box center [783, 194] width 599 height 44
click at [740, 189] on input "text" at bounding box center [783, 194] width 599 height 32
paste input "**********"
type input "**********"
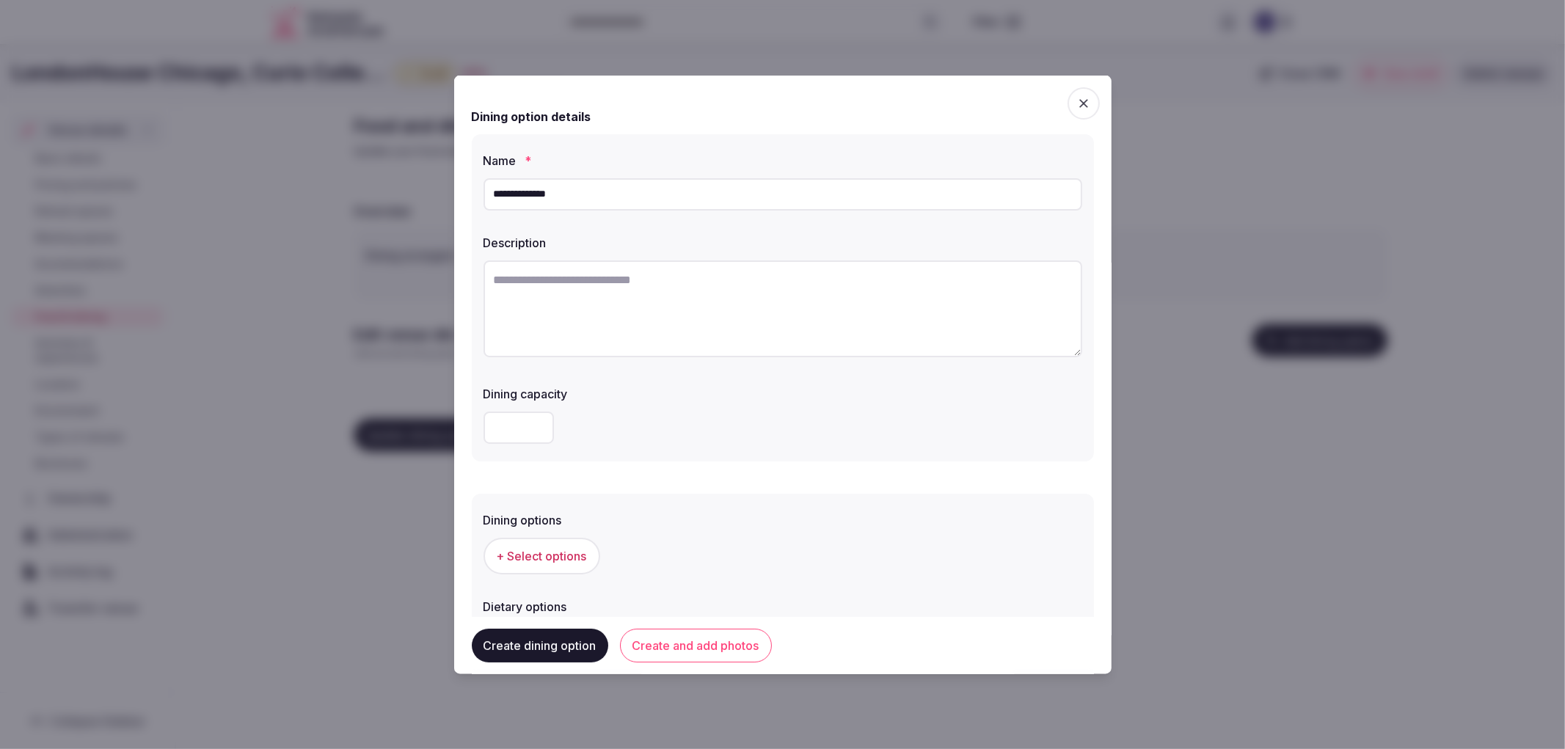
click at [549, 352] on textarea at bounding box center [783, 308] width 599 height 97
paste textarea "**********"
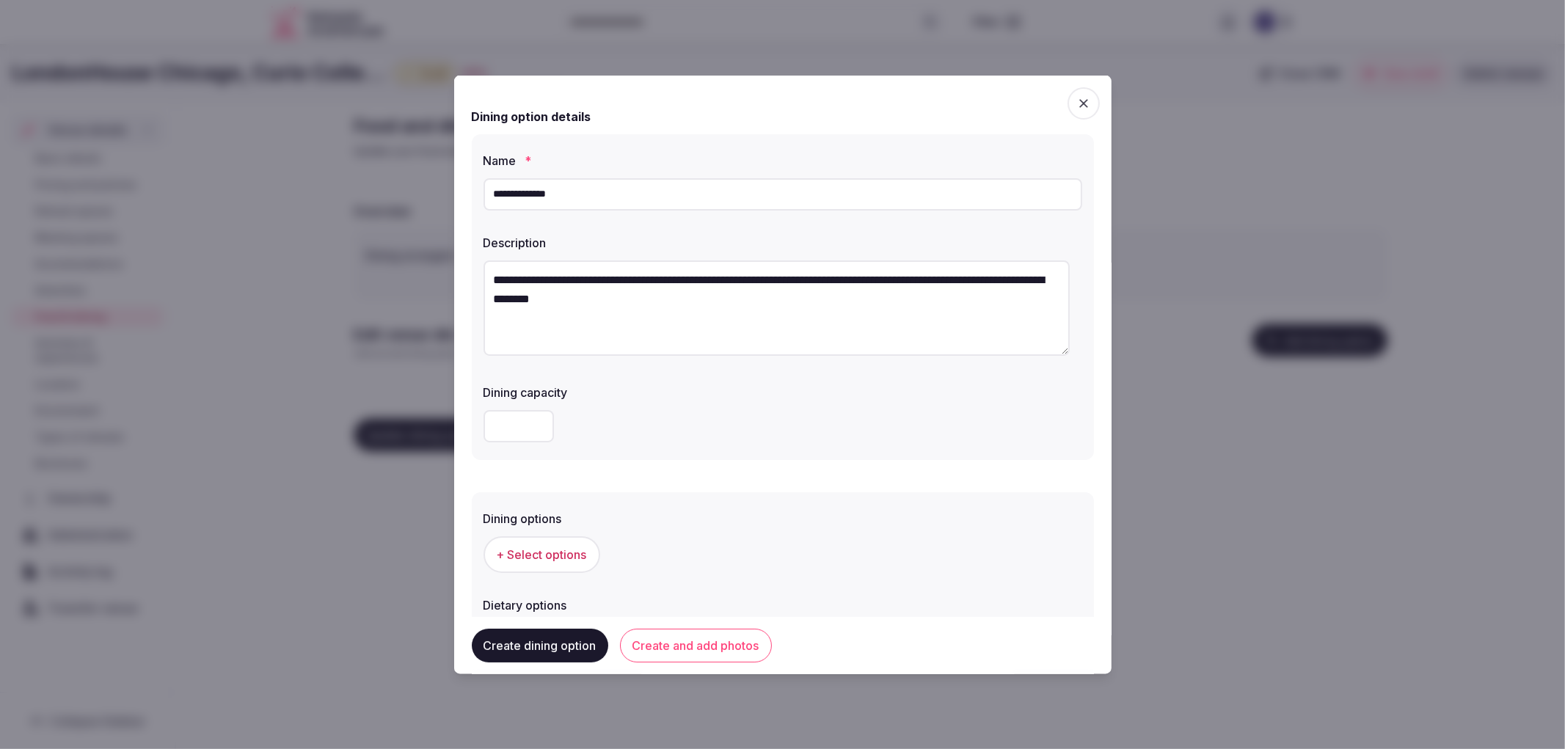
type textarea "**********"
click at [530, 553] on span "+ Select options" at bounding box center [542, 554] width 90 height 16
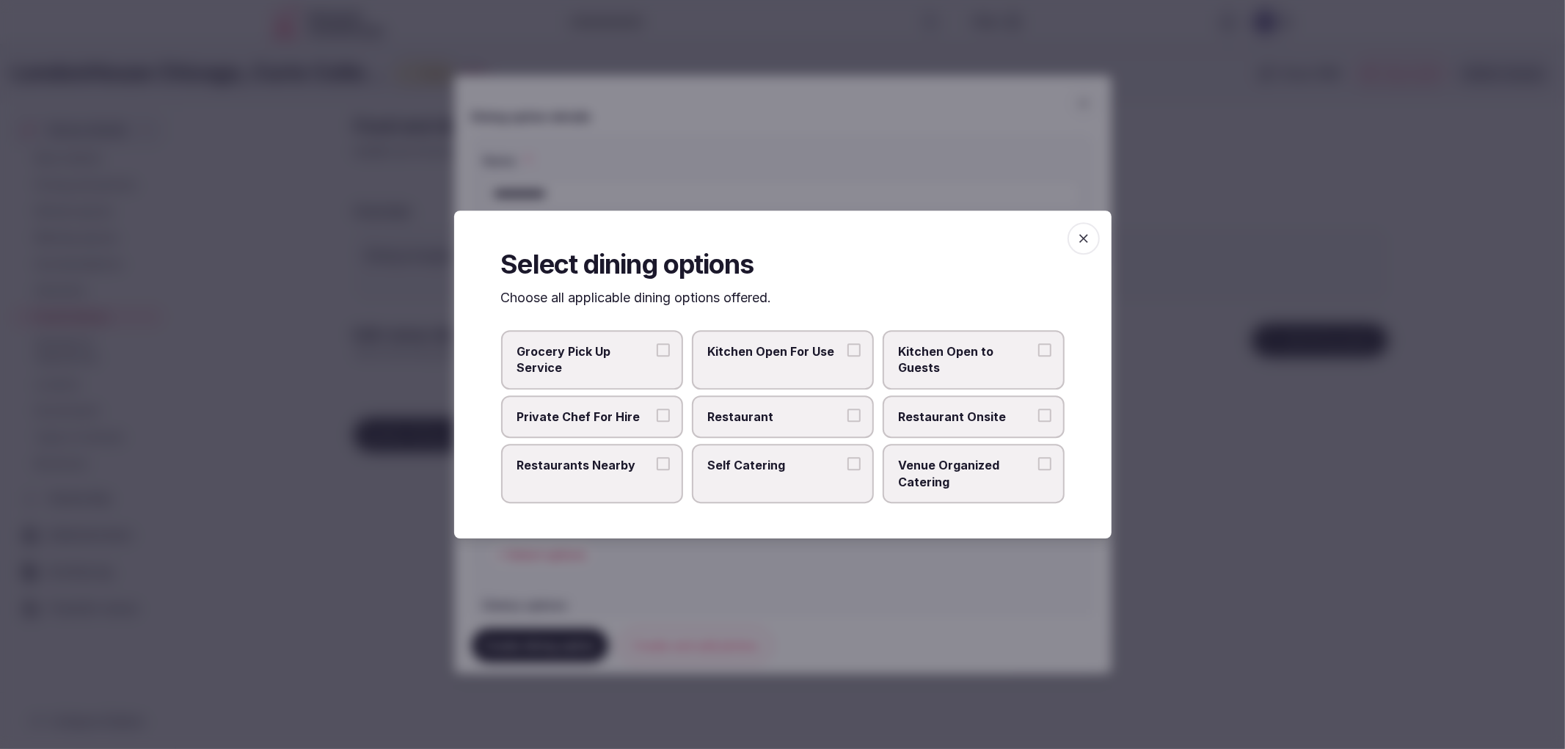
click at [725, 409] on span "Restaurant" at bounding box center [775, 417] width 135 height 16
click at [847, 409] on button "Restaurant" at bounding box center [853, 415] width 13 height 13
click at [883, 407] on label "Restaurant Onsite" at bounding box center [974, 416] width 182 height 43
click at [1038, 409] on button "Restaurant Onsite" at bounding box center [1044, 415] width 13 height 13
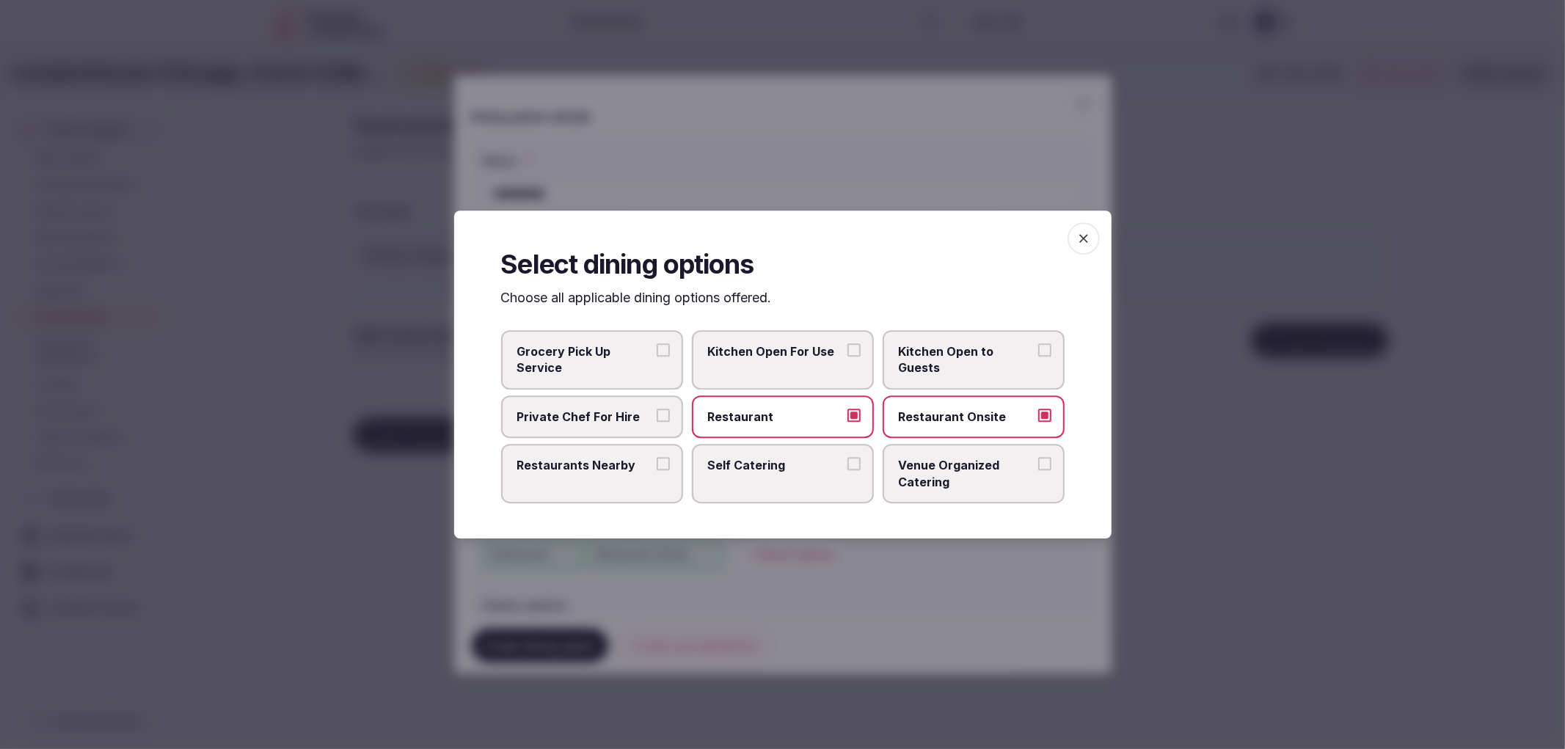
click at [813, 156] on div at bounding box center [782, 374] width 1565 height 749
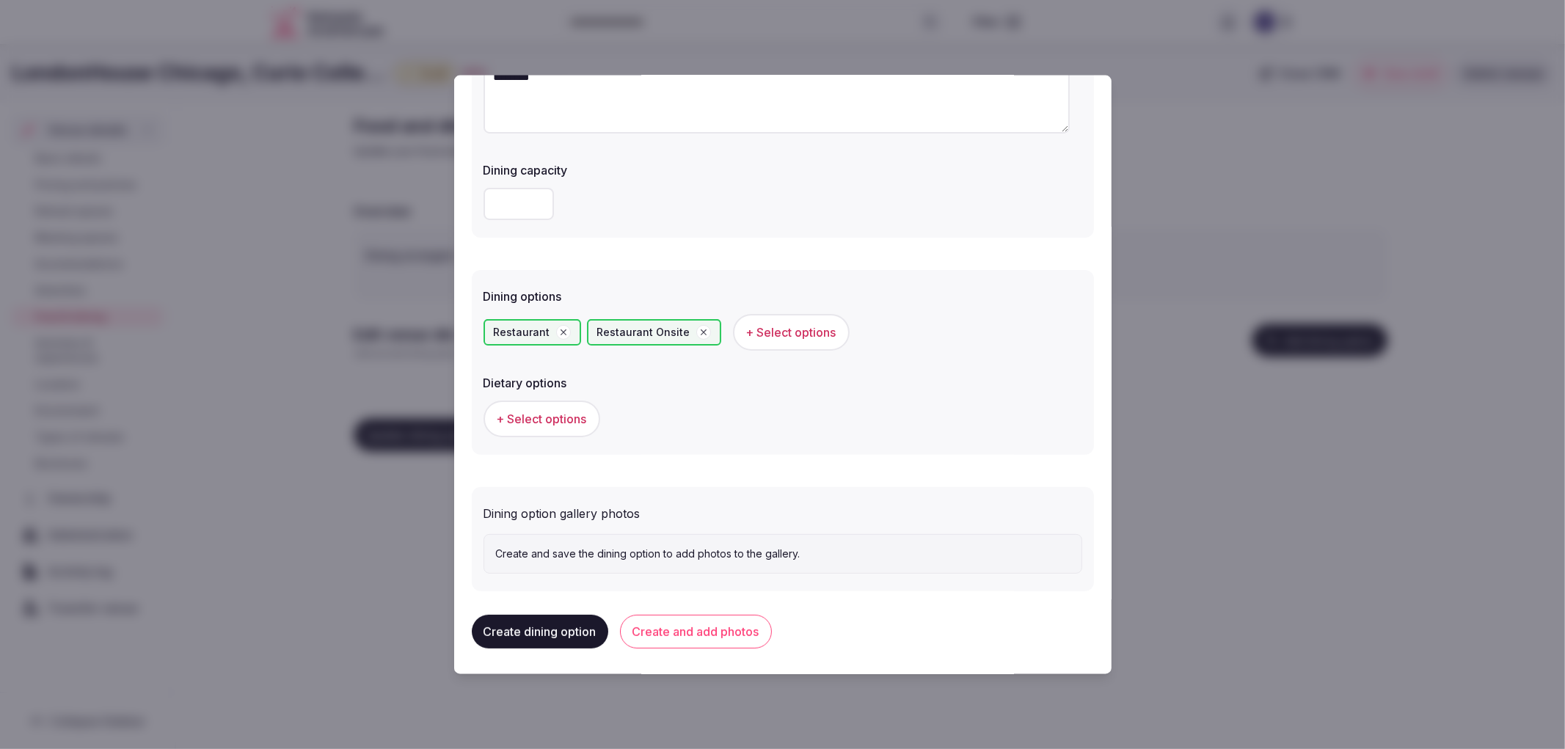
scroll to position [223, 0]
click at [628, 628] on button "Create and add photos" at bounding box center [696, 631] width 152 height 34
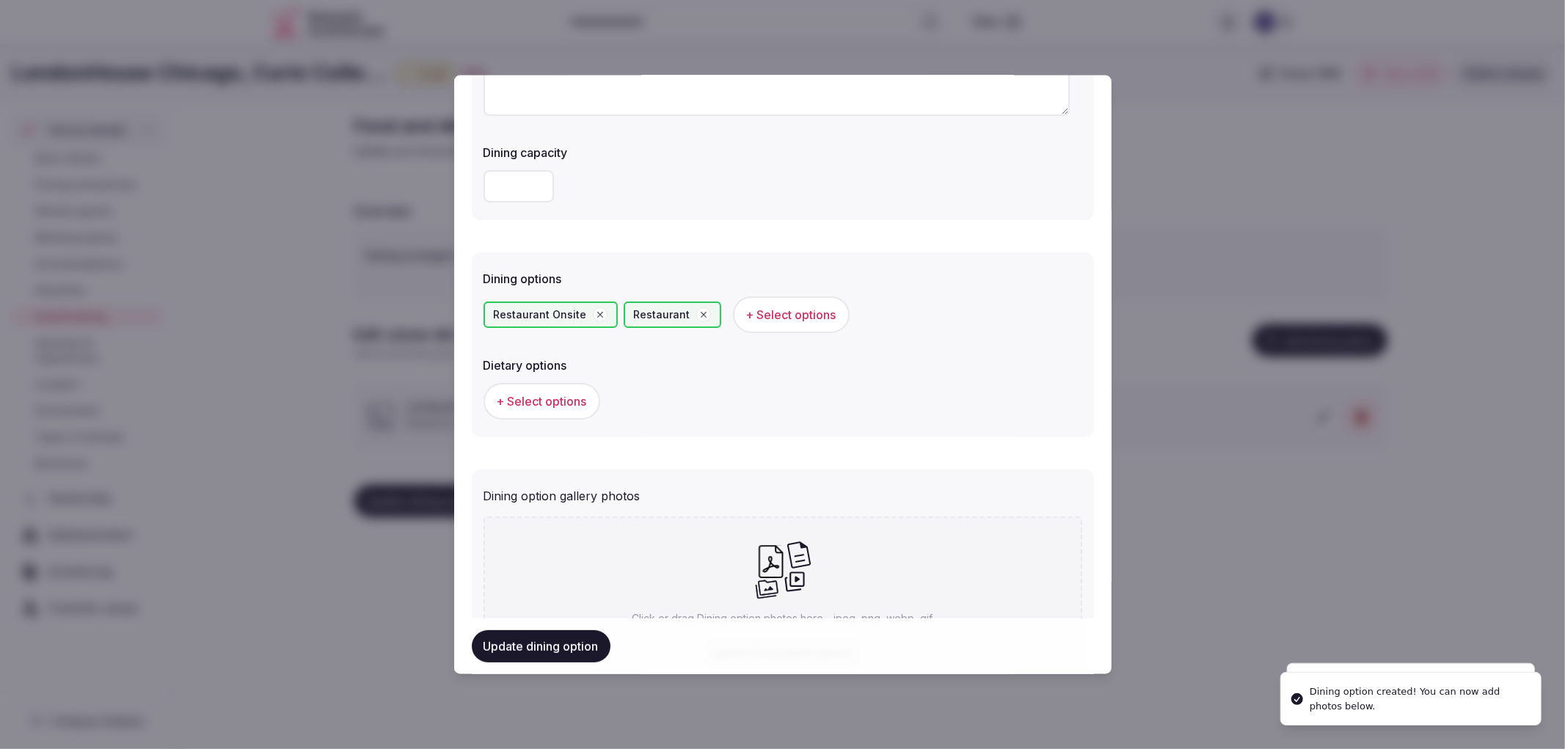
scroll to position [357, 0]
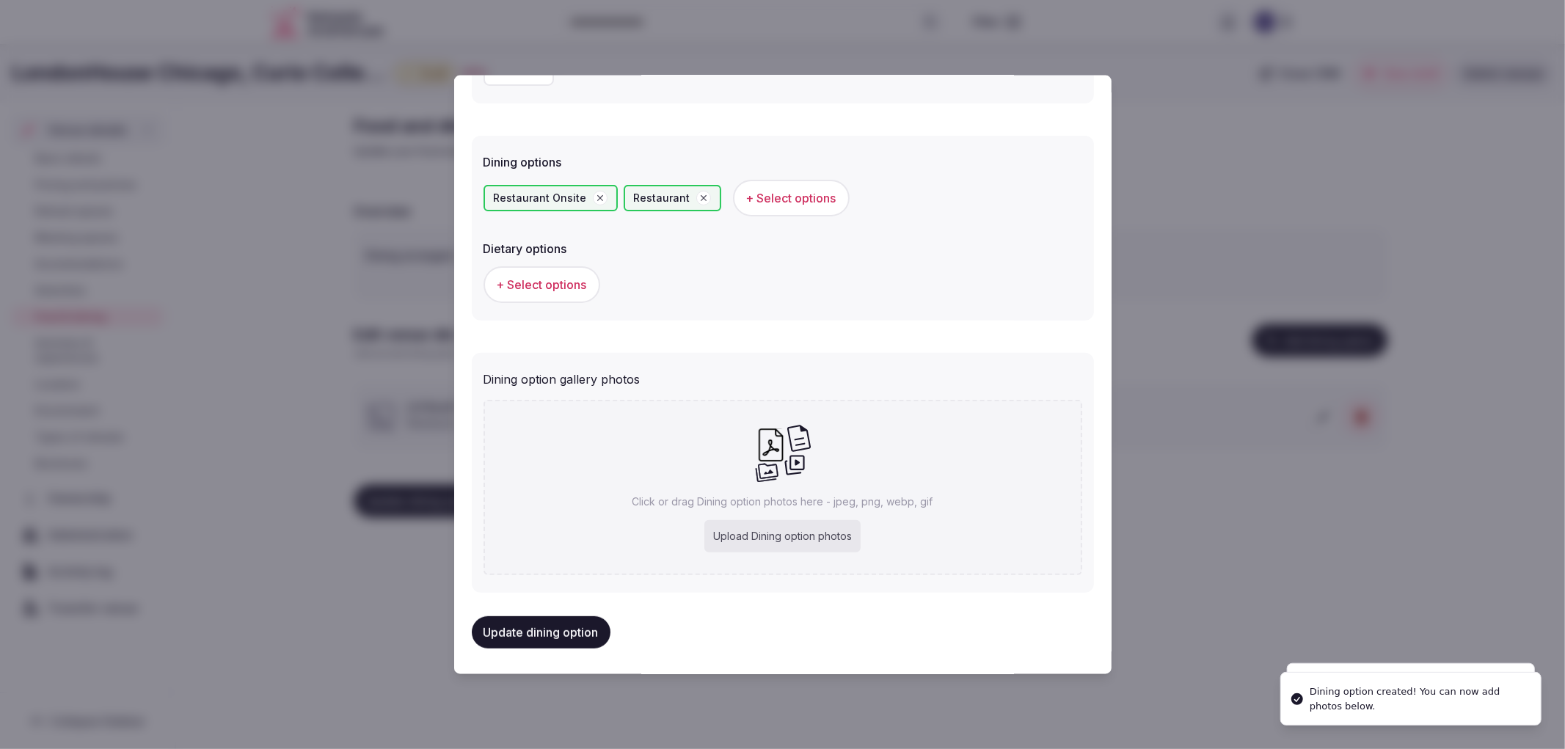
click at [627, 507] on div "Click or drag Dining option photos here - jpeg, png, webp, gif Upload Dining op…" at bounding box center [783, 487] width 599 height 175
type input "**********"
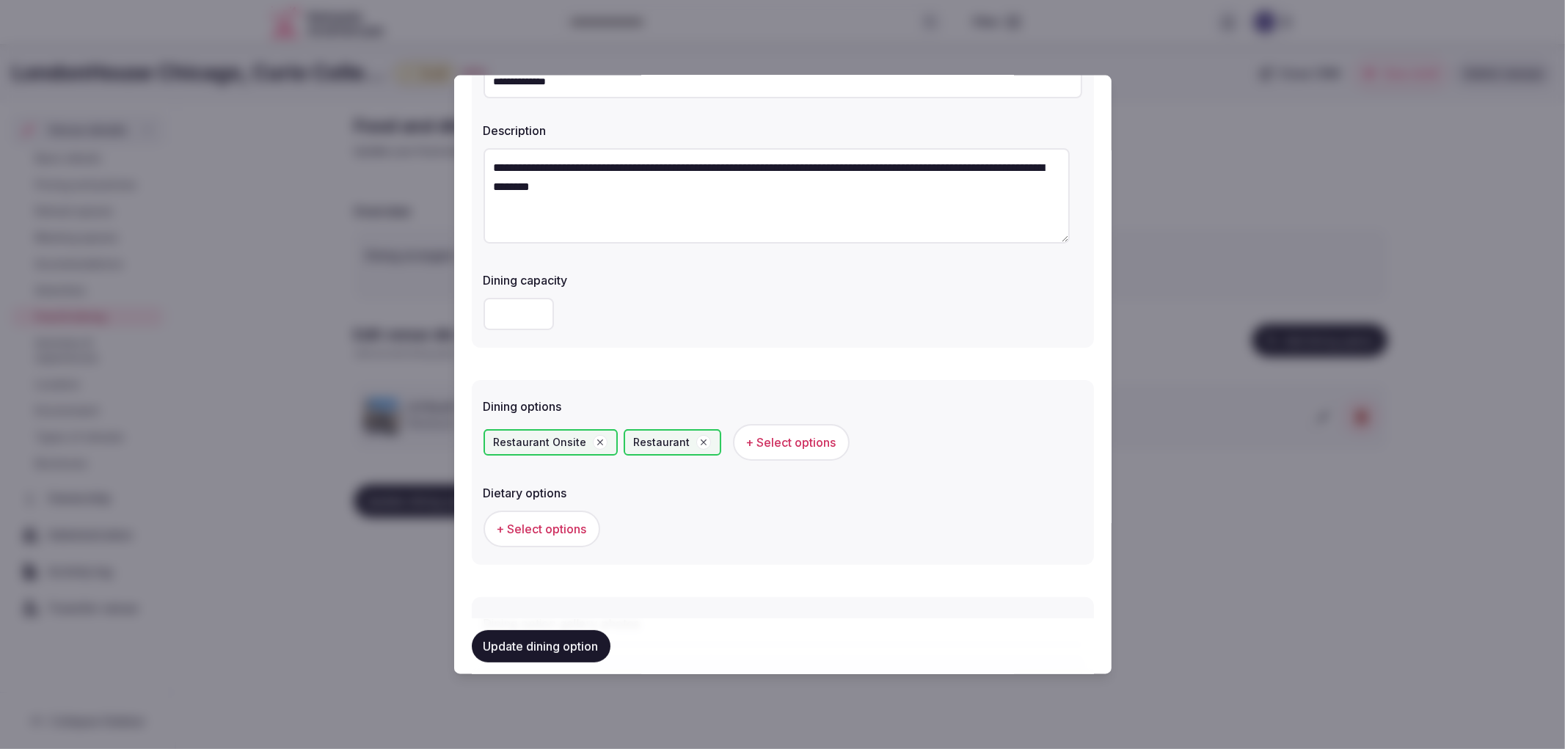
scroll to position [438, 0]
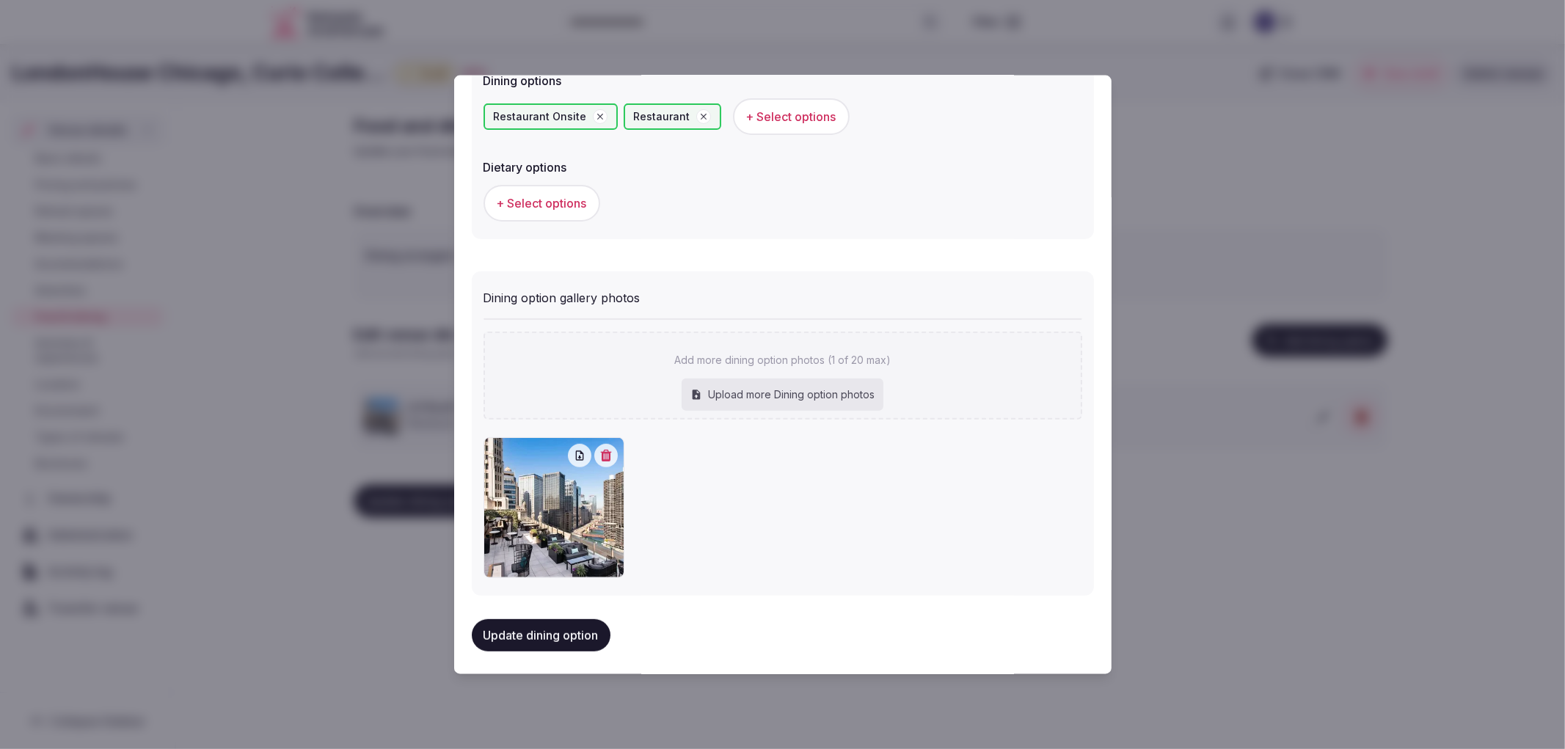
click at [537, 624] on button "Update dining option" at bounding box center [541, 635] width 139 height 32
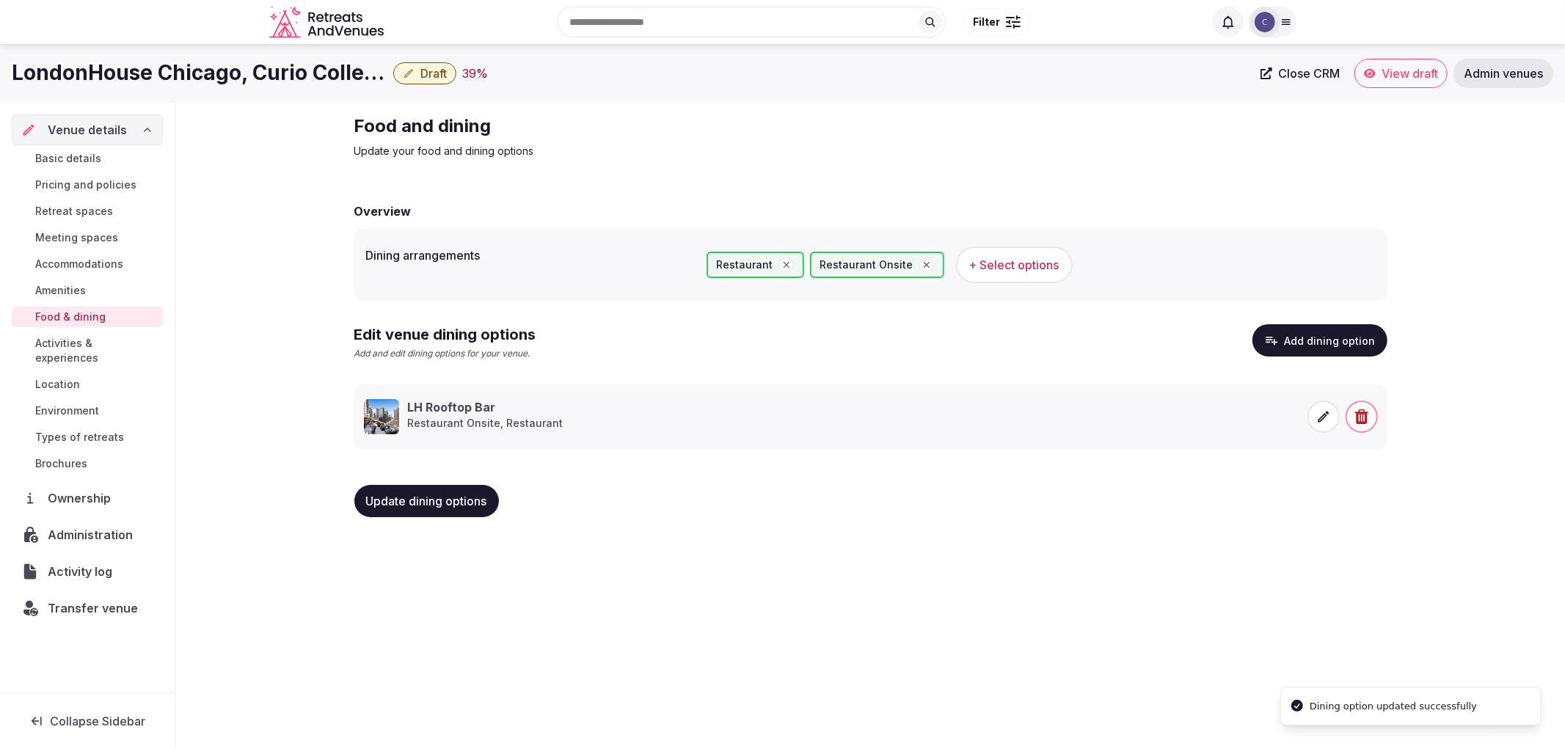
click at [421, 509] on button "Update dining options" at bounding box center [426, 501] width 145 height 32
click at [151, 346] on span "Activities & experiences" at bounding box center [96, 350] width 122 height 29
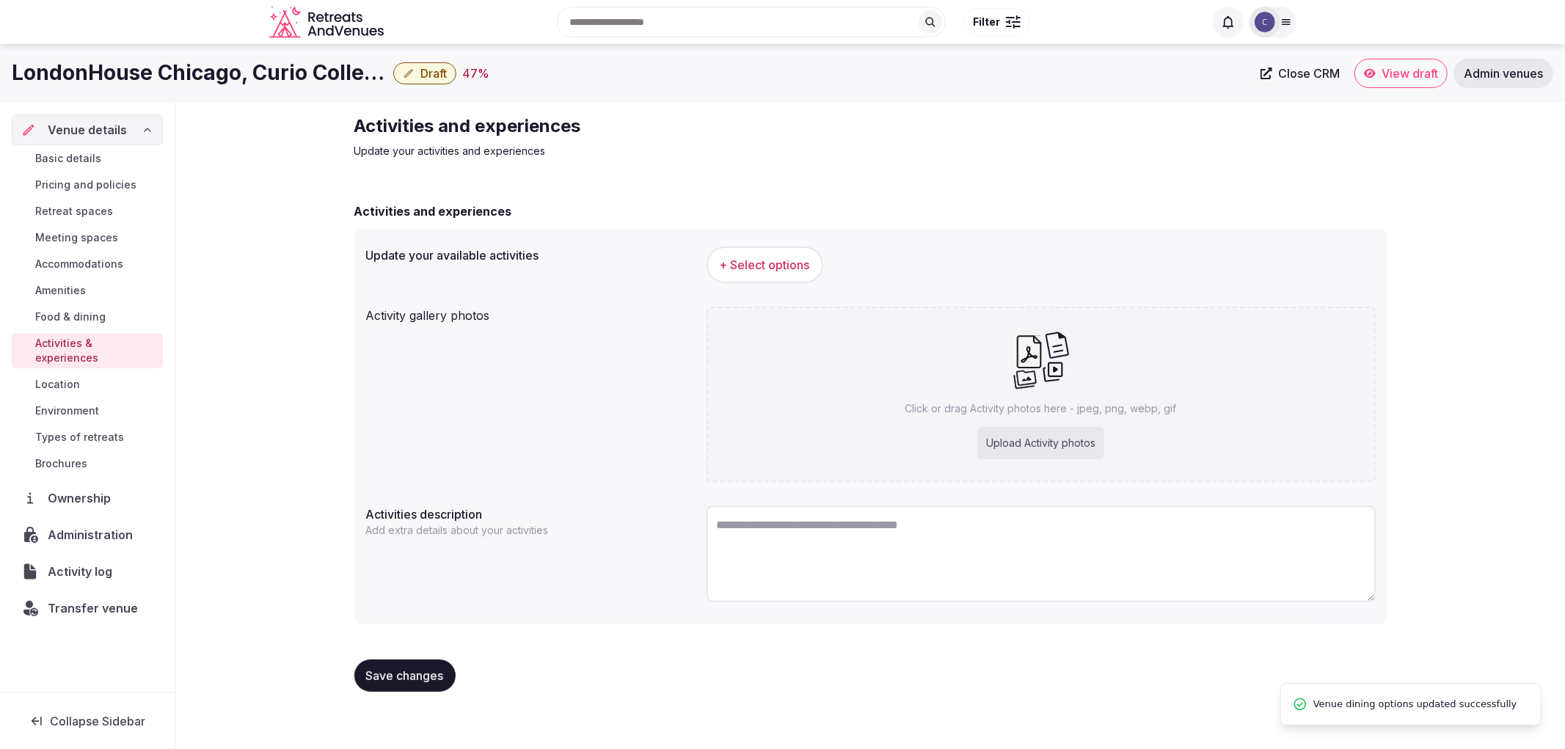
click at [786, 431] on div "Click or drag Activity photos here - jpeg, png, webp, gif Upload Activity photos" at bounding box center [1041, 394] width 669 height 175
click at [272, 84] on h1 "LondonHouse Chicago, Curio Collection by [PERSON_NAME]" at bounding box center [200, 73] width 376 height 29
click at [274, 81] on h1 "LondonHouse Chicago, Curio Collection by [PERSON_NAME]" at bounding box center [200, 73] width 376 height 29
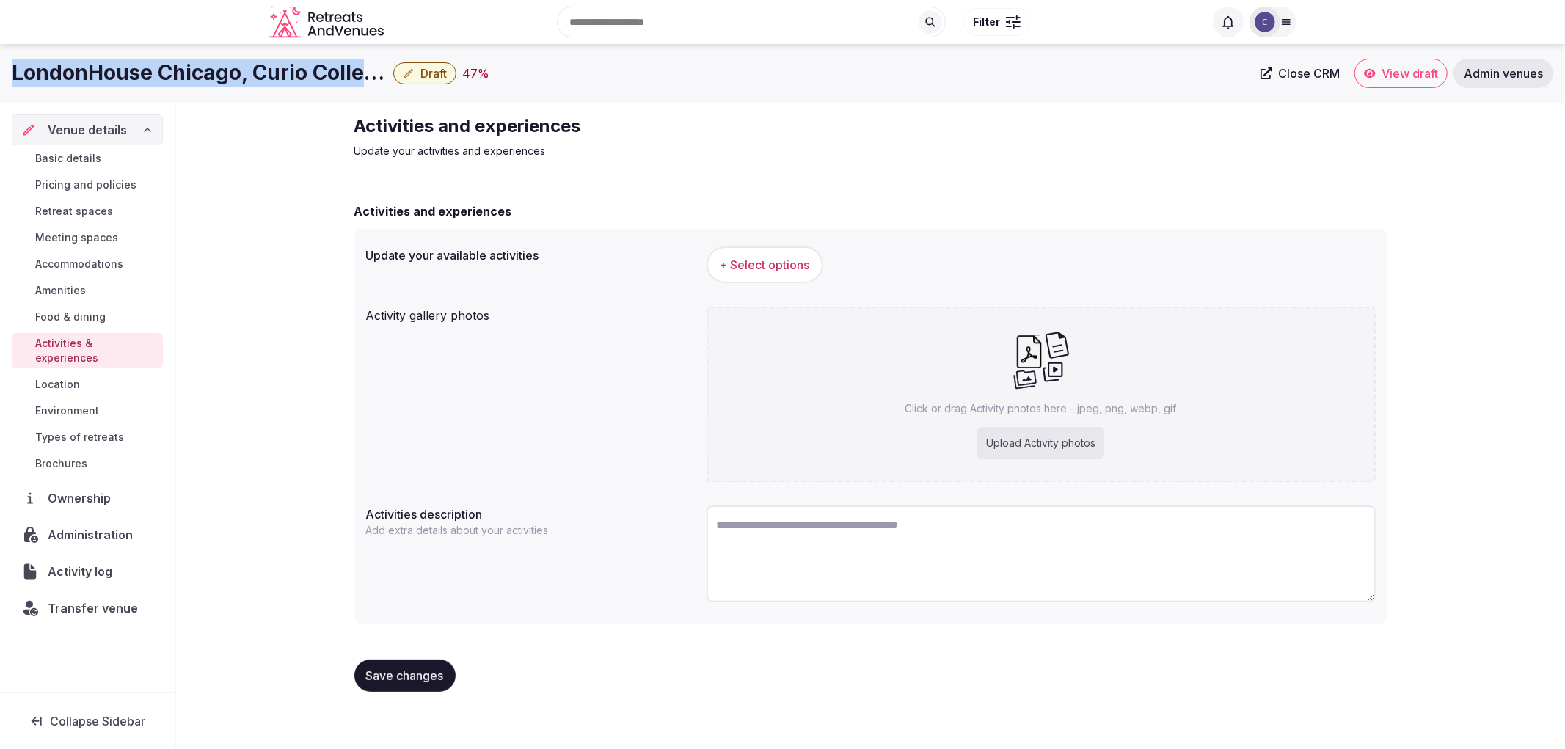
click at [274, 81] on h1 "LondonHouse Chicago, Curio Collection by [PERSON_NAME]" at bounding box center [200, 73] width 376 height 29
copy div "LondonHouse Chicago, Curio Collection by [PERSON_NAME]"
